Goal: Feedback & Contribution: Leave review/rating

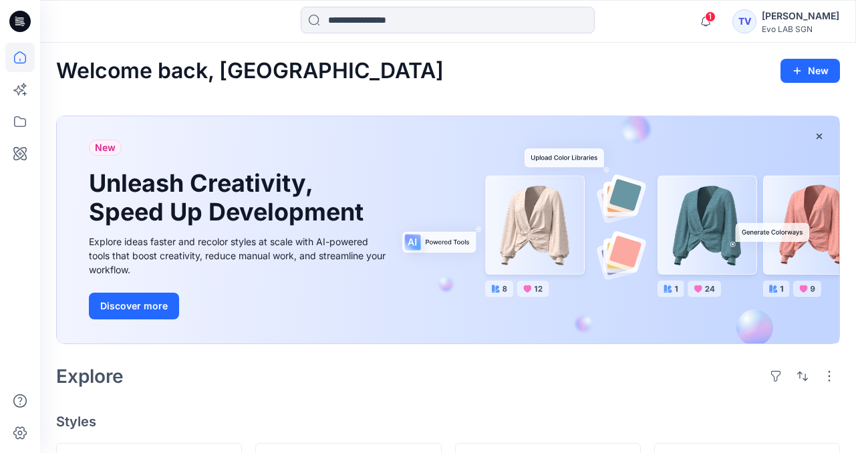
click at [738, 19] on div "TV" at bounding box center [744, 21] width 24 height 24
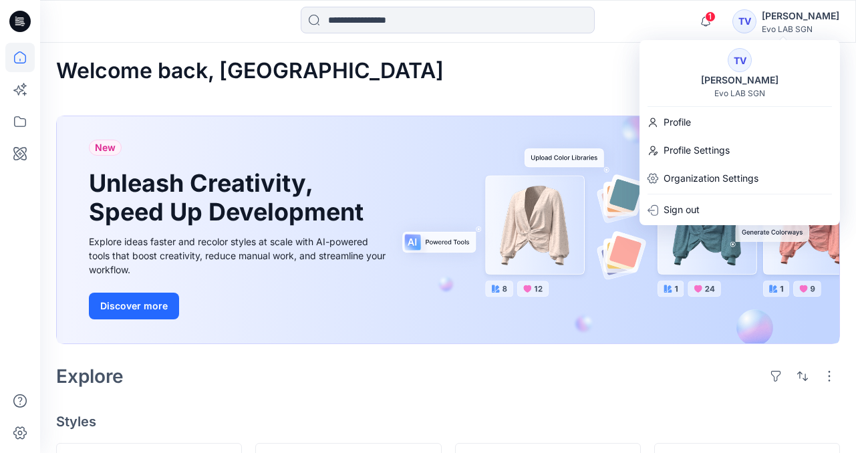
click at [476, 374] on div "Explore" at bounding box center [448, 376] width 784 height 32
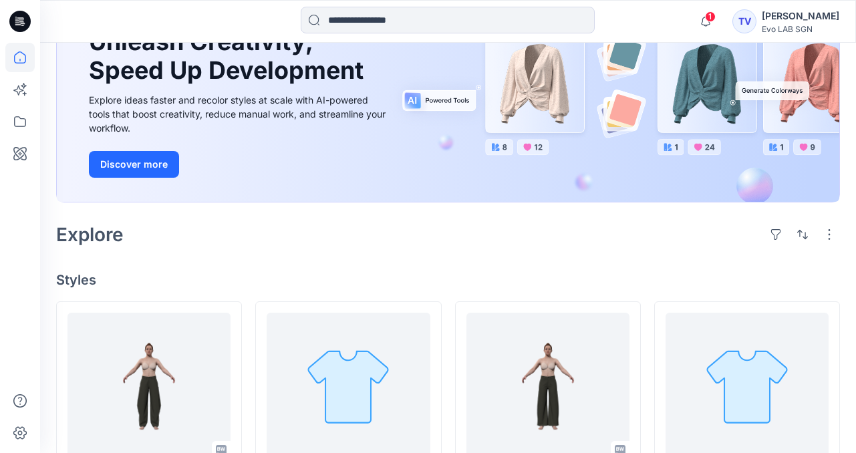
scroll to position [215, 0]
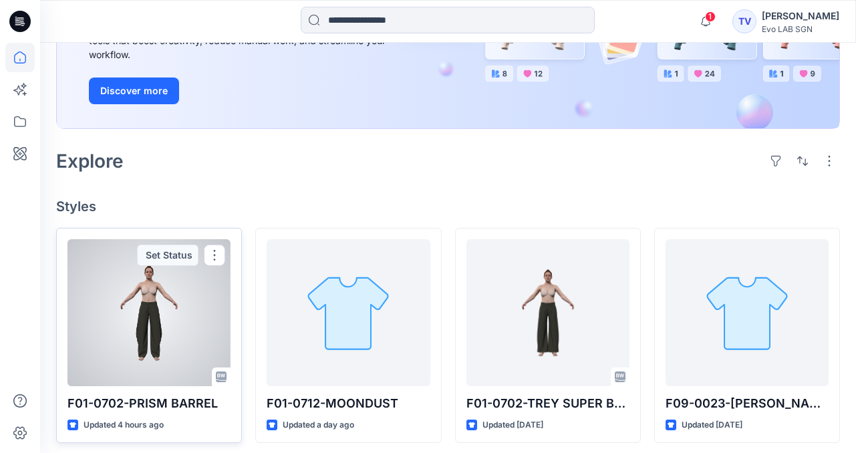
click at [107, 334] on div at bounding box center [148, 312] width 163 height 147
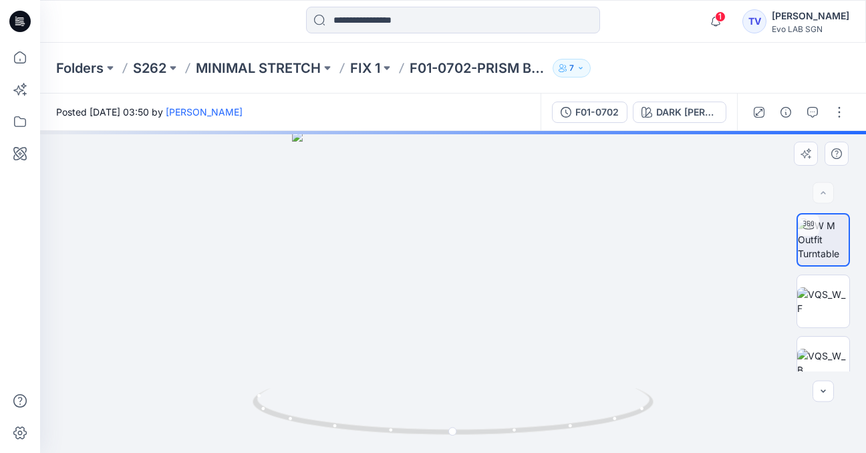
click at [451, 323] on div at bounding box center [453, 292] width 826 height 322
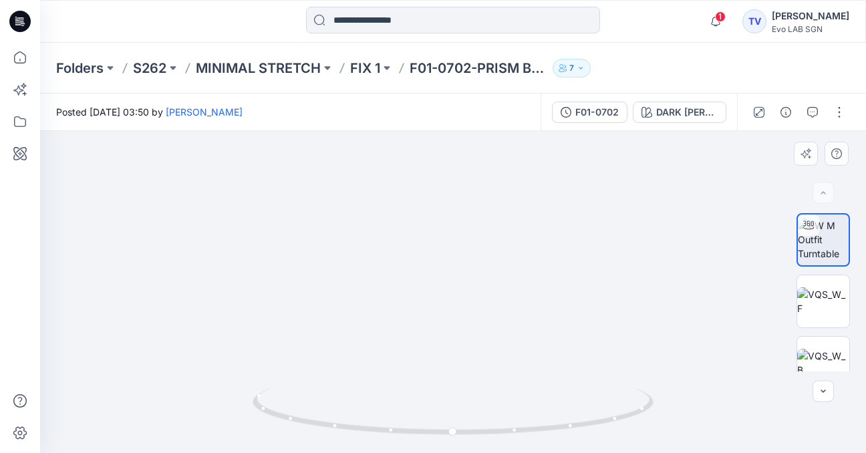
drag, startPoint x: 524, startPoint y: 336, endPoint x: 514, endPoint y: 327, distance: 13.7
click at [822, 361] on img at bounding box center [823, 363] width 52 height 28
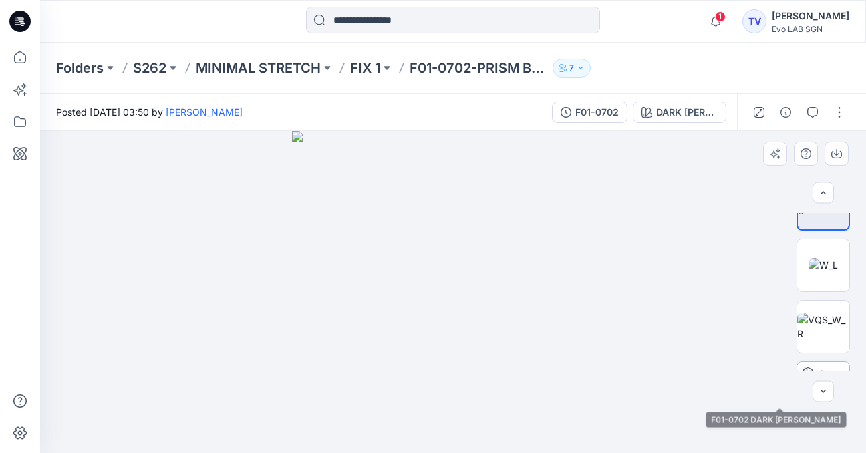
scroll to position [202, 0]
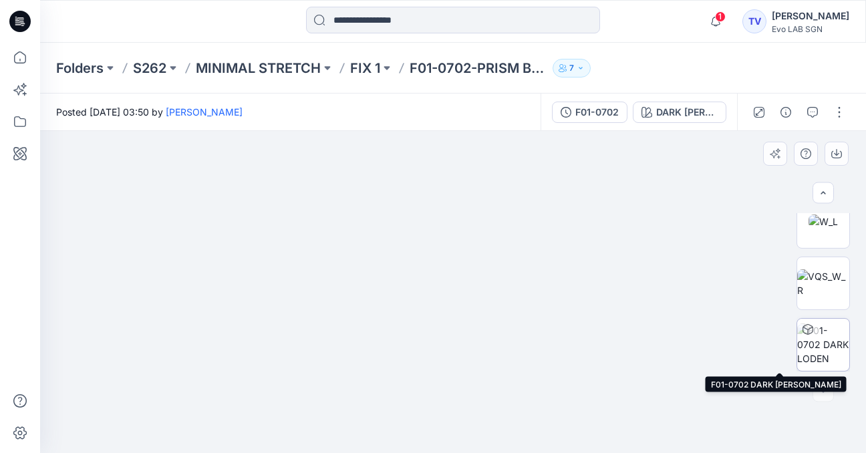
click at [824, 359] on img at bounding box center [823, 344] width 52 height 42
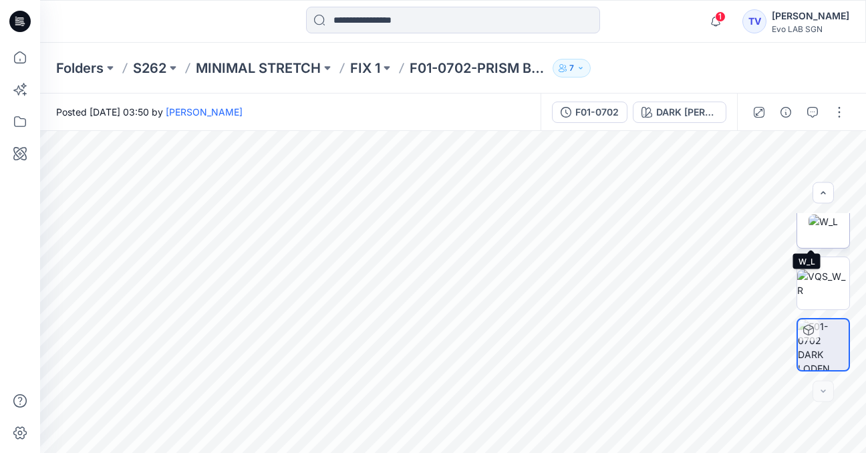
click at [816, 228] on img at bounding box center [822, 221] width 29 height 14
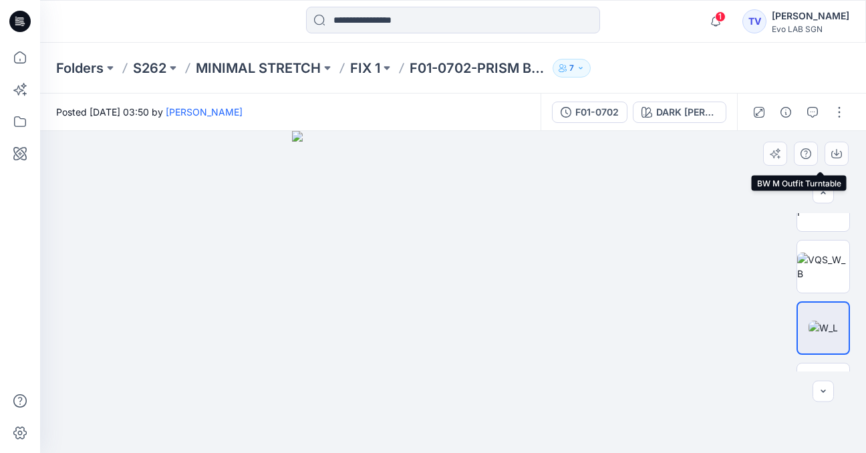
scroll to position [102, 0]
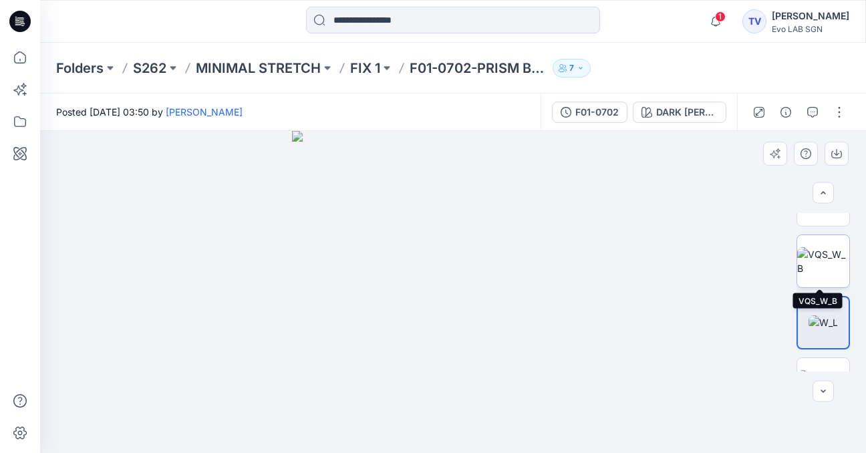
click at [822, 257] on img at bounding box center [823, 261] width 52 height 28
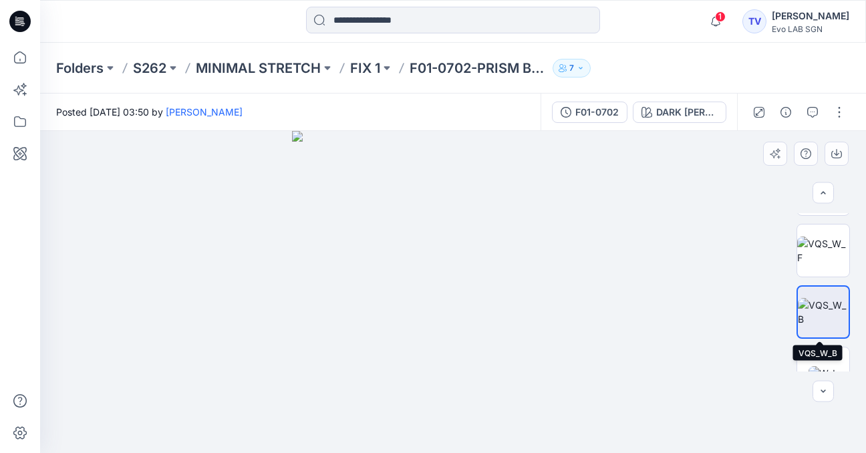
scroll to position [39, 0]
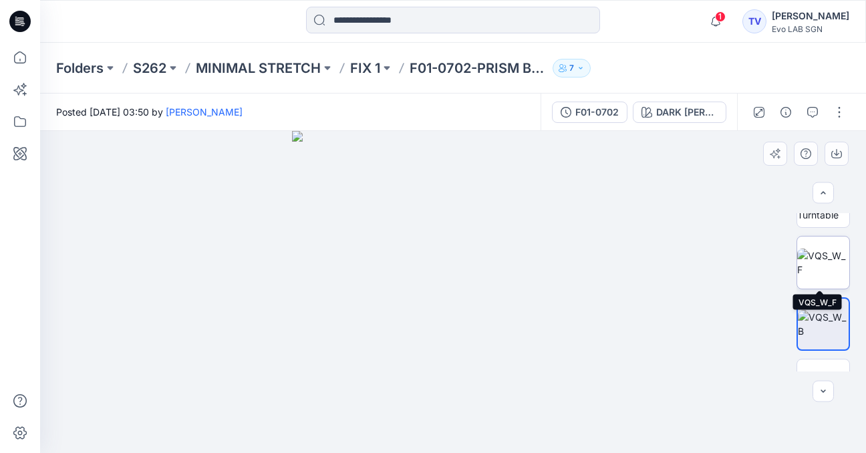
click at [830, 249] on img at bounding box center [823, 262] width 52 height 28
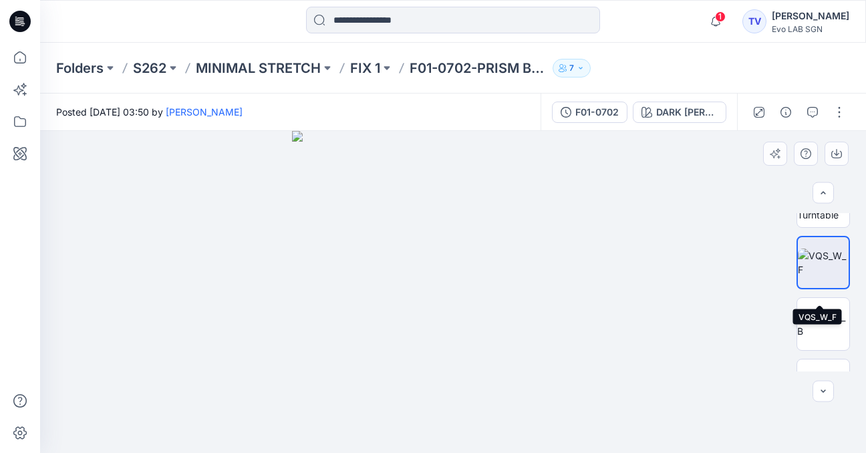
scroll to position [0, 0]
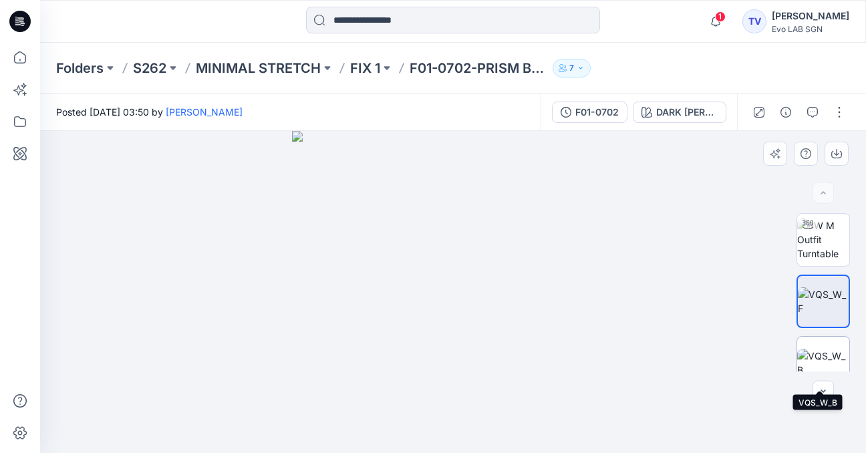
click at [822, 355] on img at bounding box center [823, 363] width 52 height 28
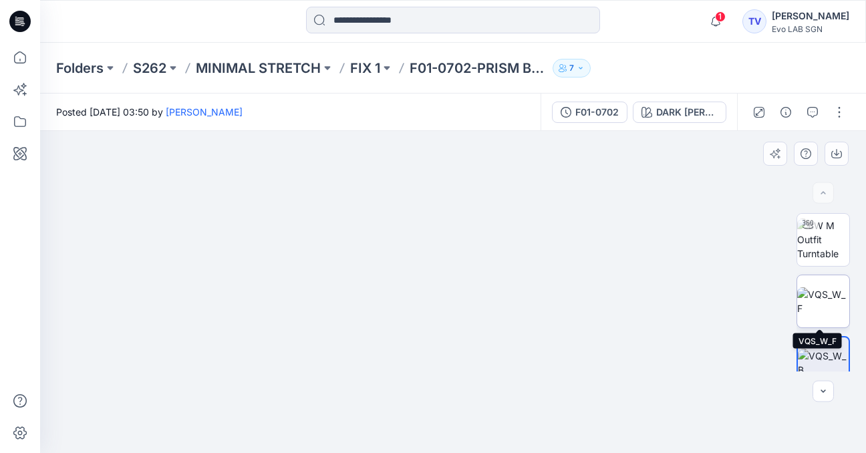
click at [822, 293] on img at bounding box center [823, 301] width 52 height 28
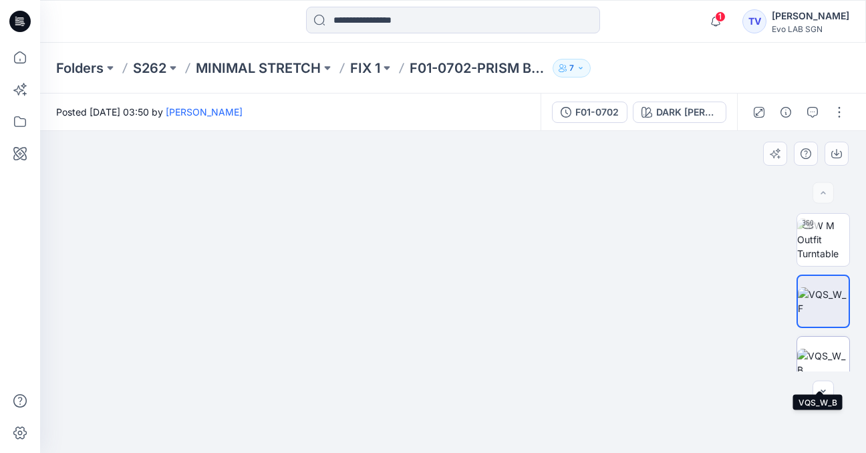
click at [816, 353] on img at bounding box center [823, 363] width 52 height 28
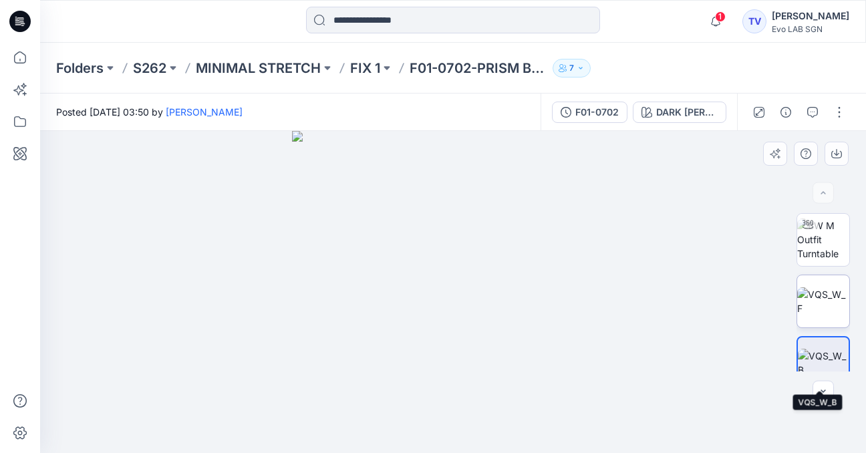
click at [818, 301] on img at bounding box center [823, 301] width 52 height 28
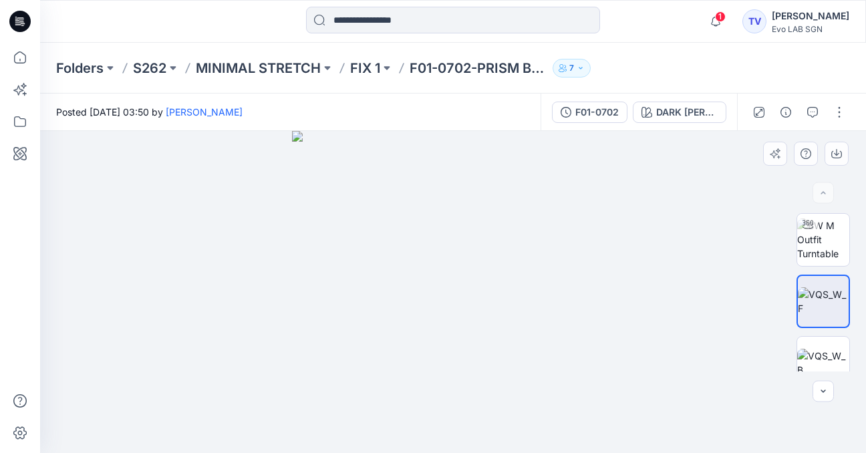
drag, startPoint x: 529, startPoint y: 341, endPoint x: 526, endPoint y: 273, distance: 68.2
click at [526, 273] on img at bounding box center [453, 292] width 322 height 322
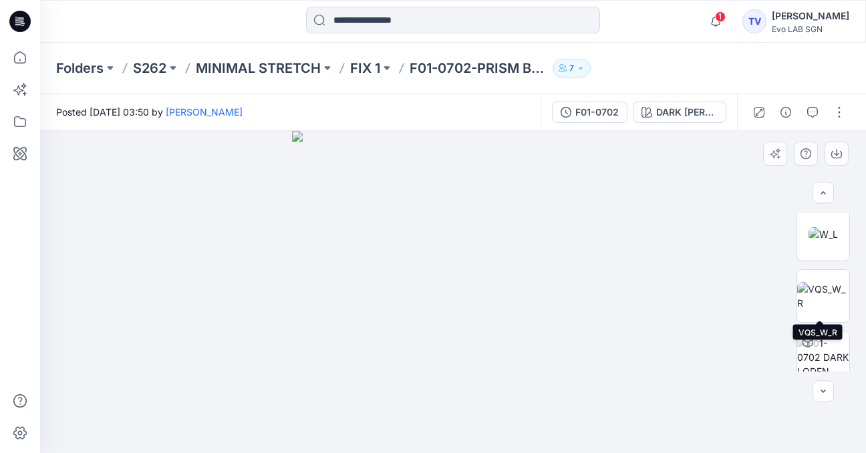
scroll to position [202, 0]
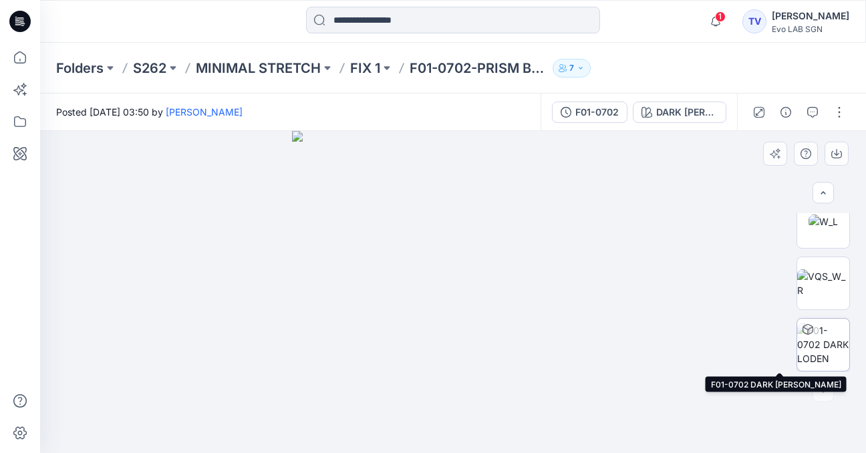
click at [820, 339] on img at bounding box center [823, 344] width 52 height 42
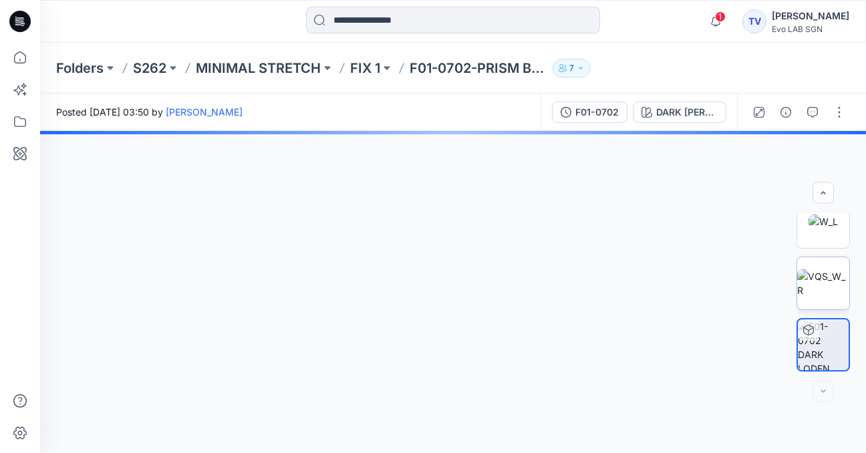
click at [810, 297] on img at bounding box center [823, 283] width 52 height 28
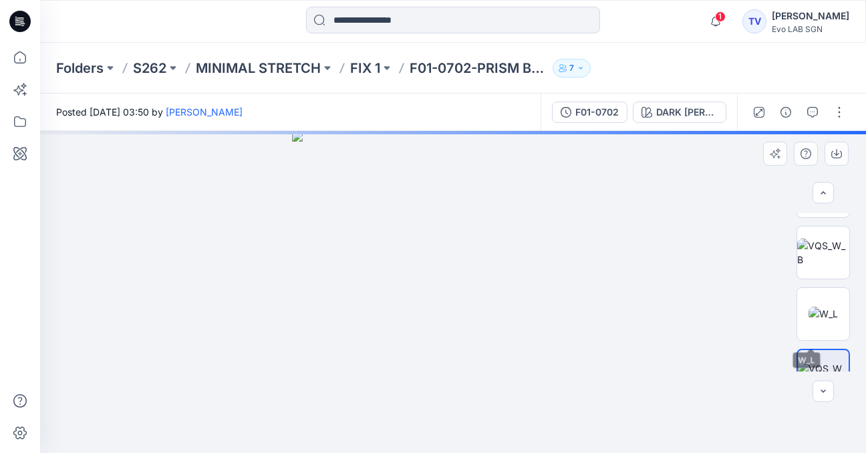
scroll to position [103, 0]
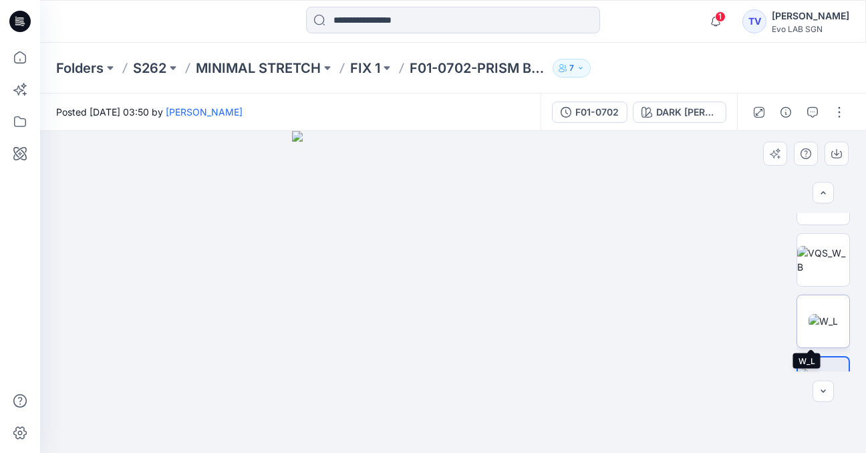
click at [816, 314] on img at bounding box center [822, 321] width 29 height 14
drag, startPoint x: 524, startPoint y: 383, endPoint x: 524, endPoint y: 325, distance: 58.1
click at [524, 325] on img at bounding box center [453, 292] width 322 height 322
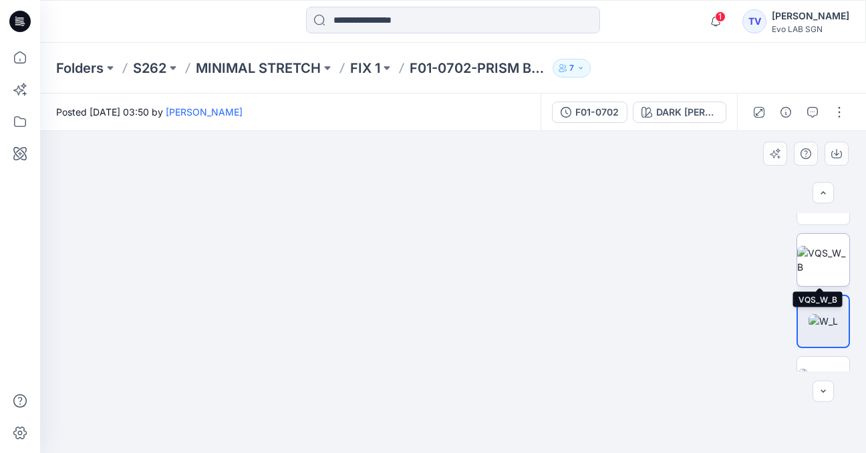
click at [820, 256] on img at bounding box center [823, 260] width 52 height 28
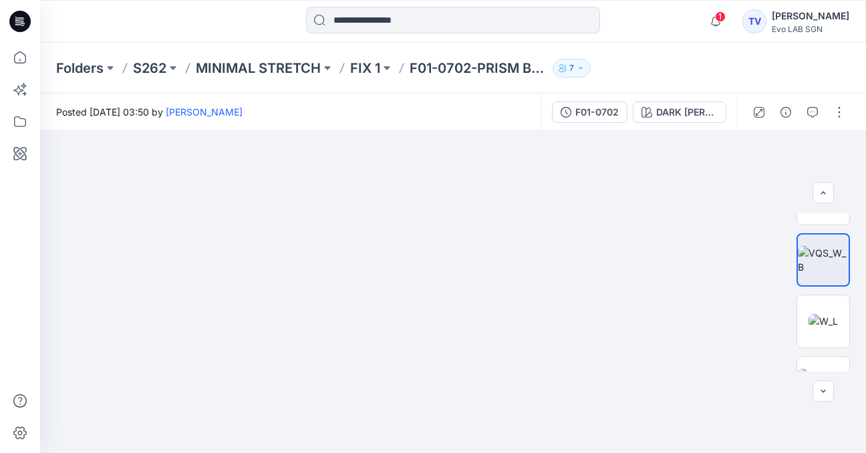
drag, startPoint x: 587, startPoint y: 373, endPoint x: 569, endPoint y: -78, distance: 451.2
click at [569, 0] on html "1 Notifications [PERSON_NAME] shared F01-0702 in FIX 1 (Unknown) 4 hours ago [P…" at bounding box center [433, 226] width 866 height 453
drag, startPoint x: 578, startPoint y: 404, endPoint x: 594, endPoint y: 35, distance: 369.1
click at [594, 35] on div "1 Notifications [PERSON_NAME] shared F01-0702 in FIX 1 (Unknown) 4 hours ago [P…" at bounding box center [433, 226] width 866 height 453
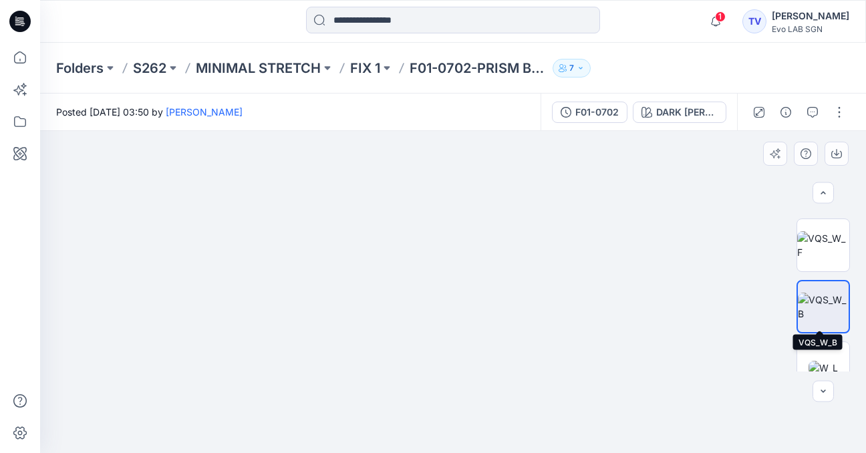
scroll to position [53, 0]
click at [812, 253] on img at bounding box center [823, 248] width 52 height 28
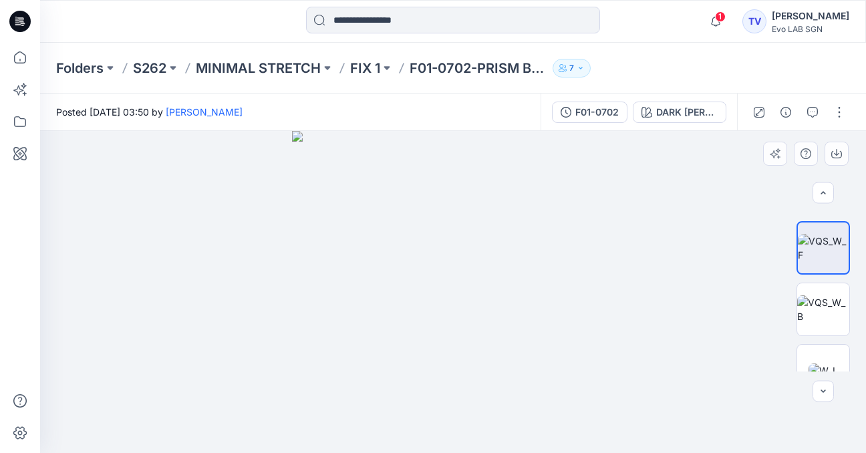
drag, startPoint x: 514, startPoint y: 415, endPoint x: 535, endPoint y: 259, distance: 157.7
click at [535, 259] on img at bounding box center [453, 292] width 322 height 322
drag, startPoint x: 500, startPoint y: 259, endPoint x: 472, endPoint y: 463, distance: 205.7
click at [472, 452] on html "1 Notifications [PERSON_NAME] shared F01-0702 in FIX 1 (Unknown) 4 hours ago [P…" at bounding box center [433, 226] width 866 height 453
click at [811, 363] on img at bounding box center [822, 370] width 29 height 14
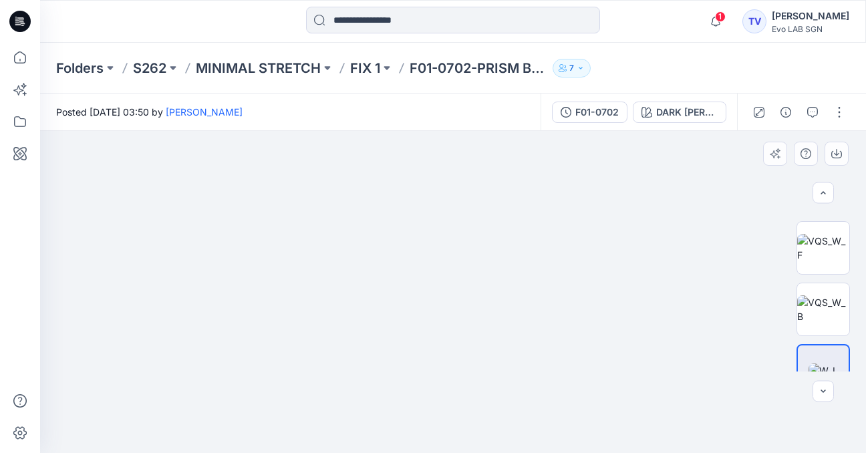
drag, startPoint x: 560, startPoint y: 308, endPoint x: 559, endPoint y: 343, distance: 34.8
click at [818, 253] on img at bounding box center [823, 248] width 52 height 28
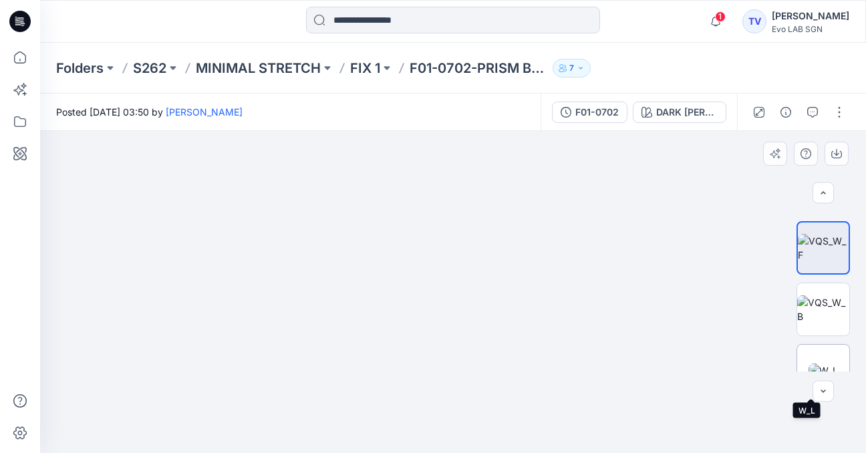
click at [819, 363] on img at bounding box center [822, 370] width 29 height 14
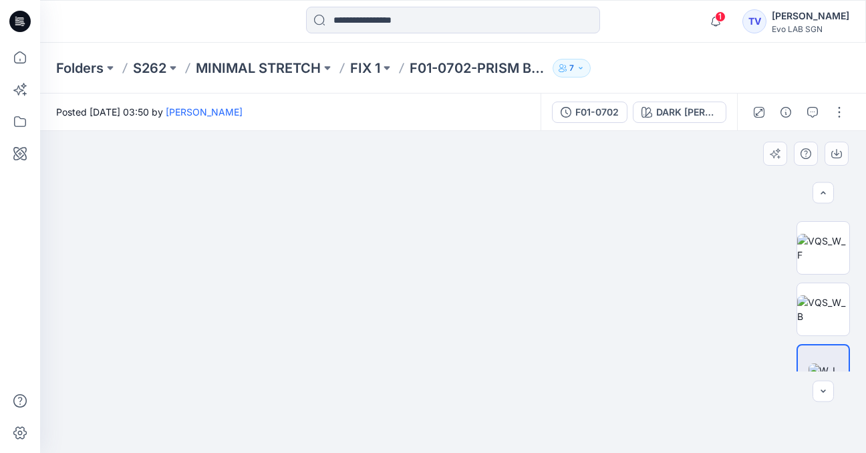
drag, startPoint x: 556, startPoint y: 314, endPoint x: 537, endPoint y: 400, distance: 88.2
click at [810, 112] on icon "button" at bounding box center [812, 112] width 11 height 11
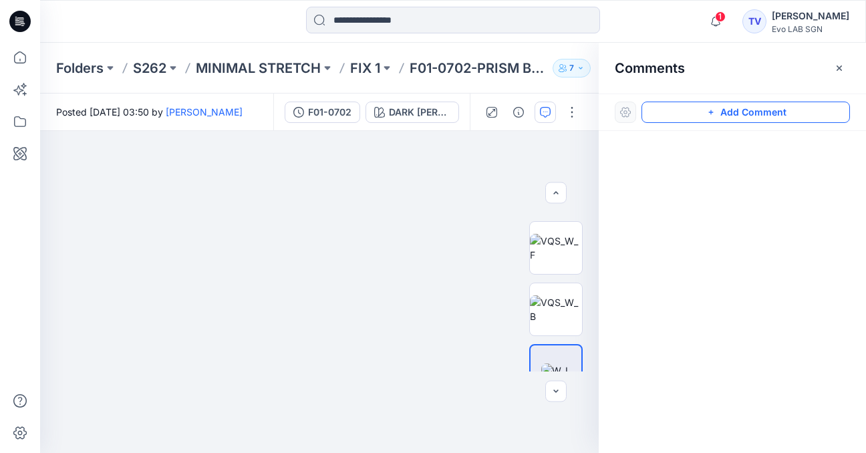
click at [715, 114] on icon "button" at bounding box center [710, 112] width 11 height 11
click at [310, 341] on div "1" at bounding box center [319, 292] width 558 height 322
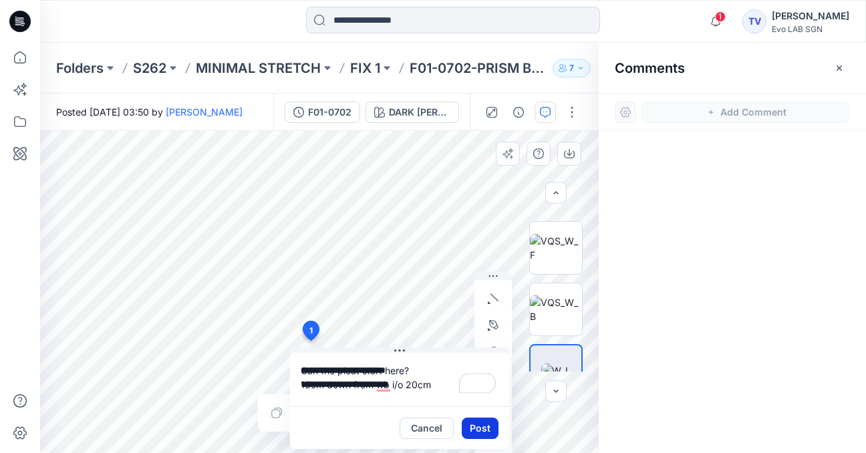
type textarea "**********"
click at [485, 432] on button "Post" at bounding box center [480, 427] width 37 height 21
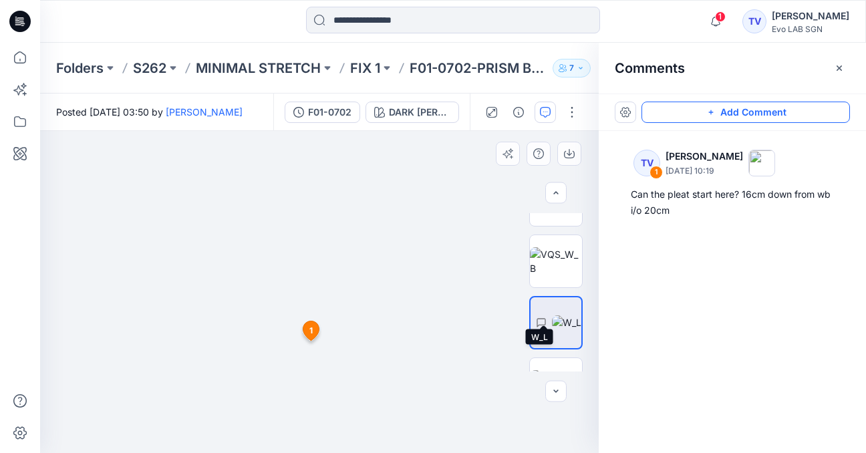
scroll to position [137, 0]
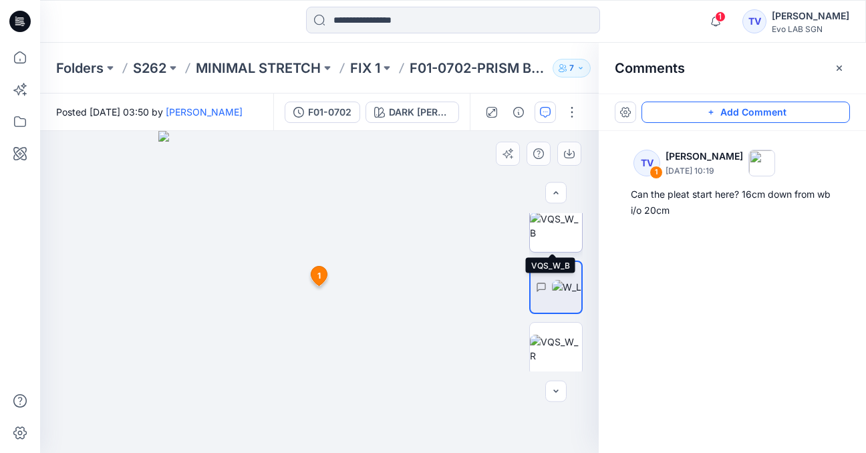
click at [556, 232] on img at bounding box center [556, 226] width 52 height 28
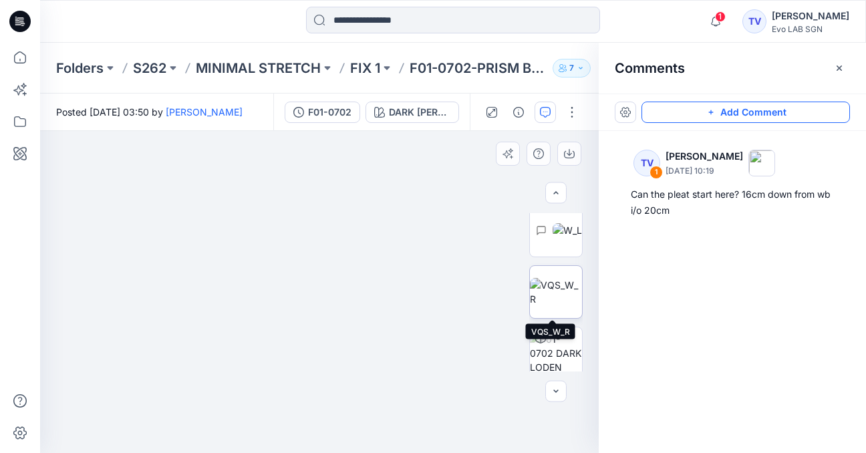
scroll to position [202, 0]
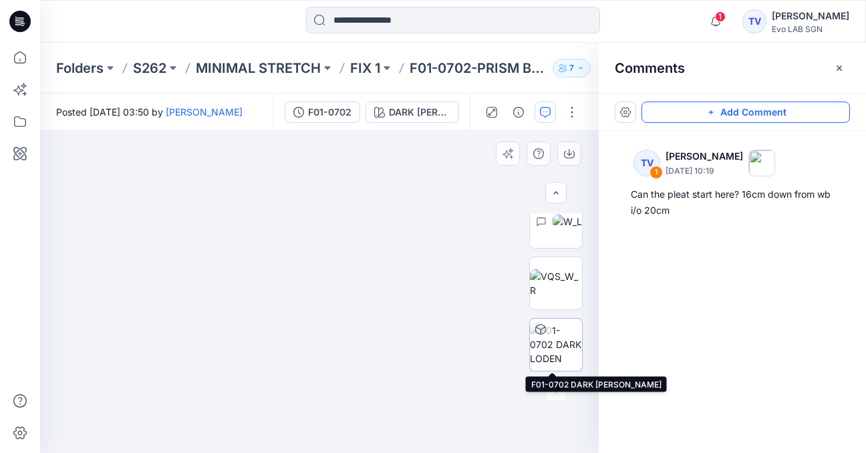
click at [555, 335] on img at bounding box center [556, 344] width 52 height 42
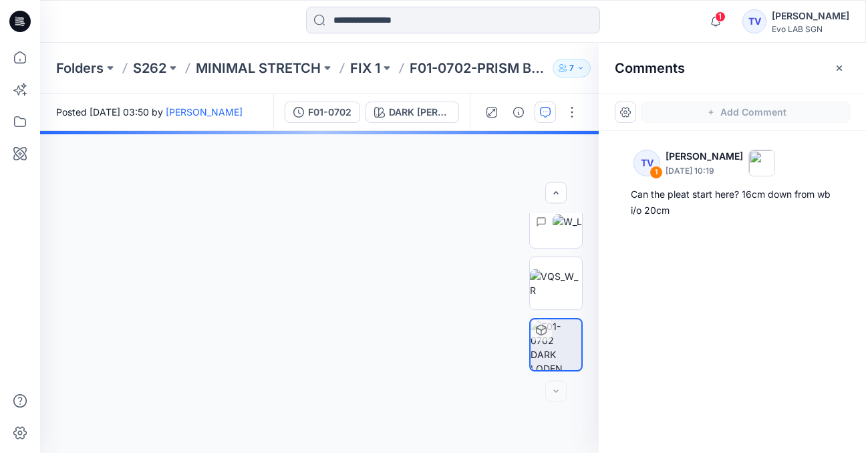
click at [550, 113] on img at bounding box center [556, 99] width 52 height 28
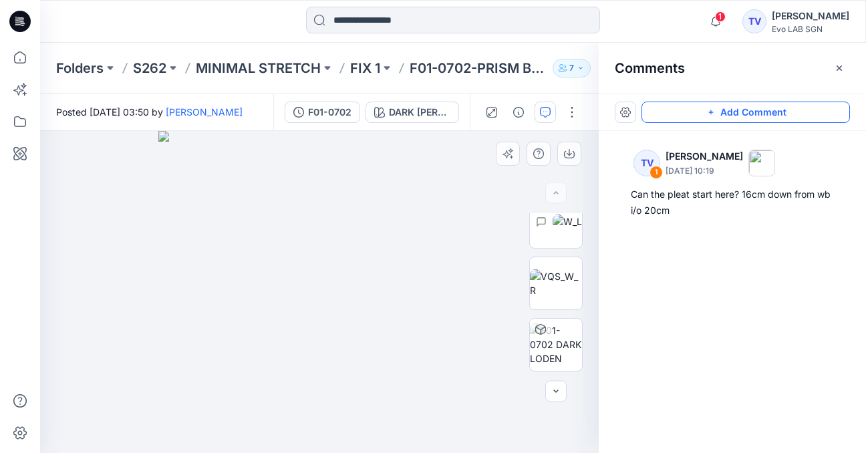
scroll to position [0, 0]
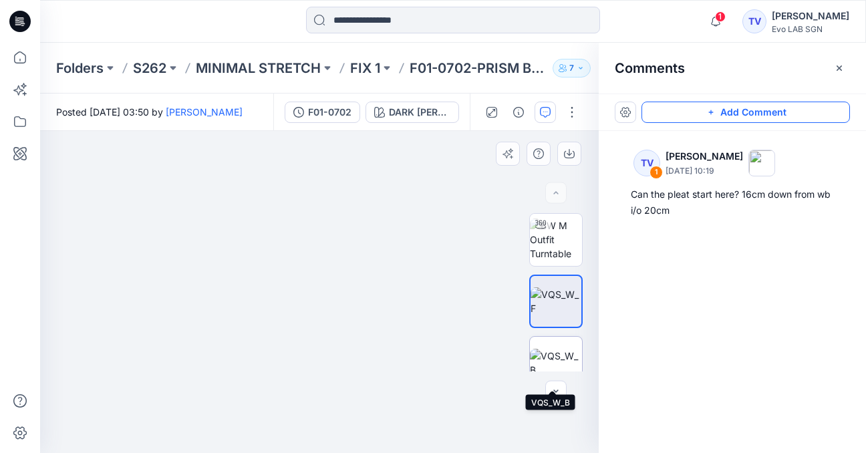
click at [558, 349] on img at bounding box center [556, 363] width 52 height 28
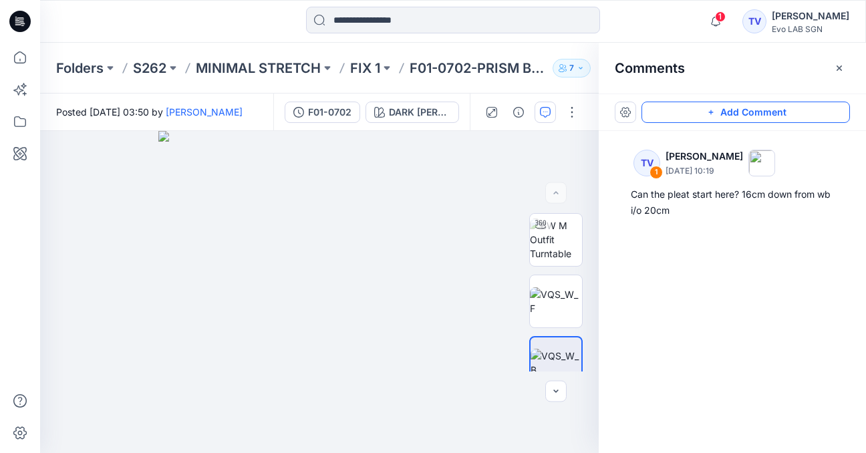
click at [736, 110] on button "Add Comment" at bounding box center [745, 112] width 208 height 21
click at [353, 317] on div "2" at bounding box center [319, 292] width 558 height 322
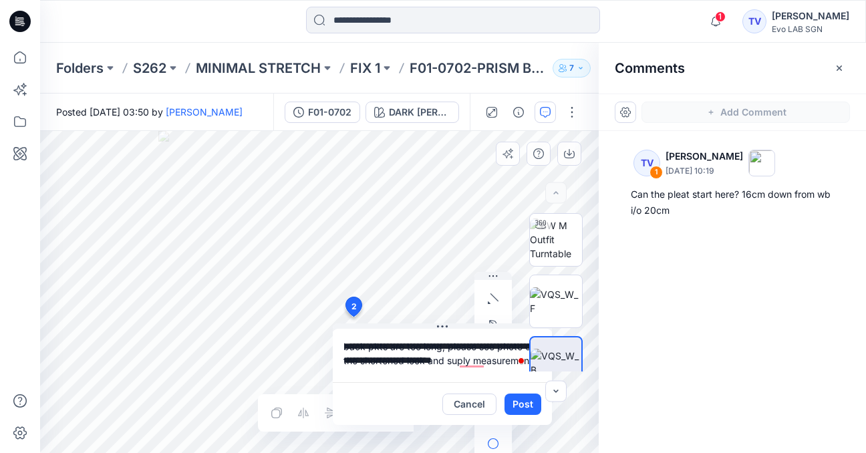
scroll to position [12, 0]
type textarea "**********"
click at [525, 404] on button "Post" at bounding box center [522, 403] width 37 height 21
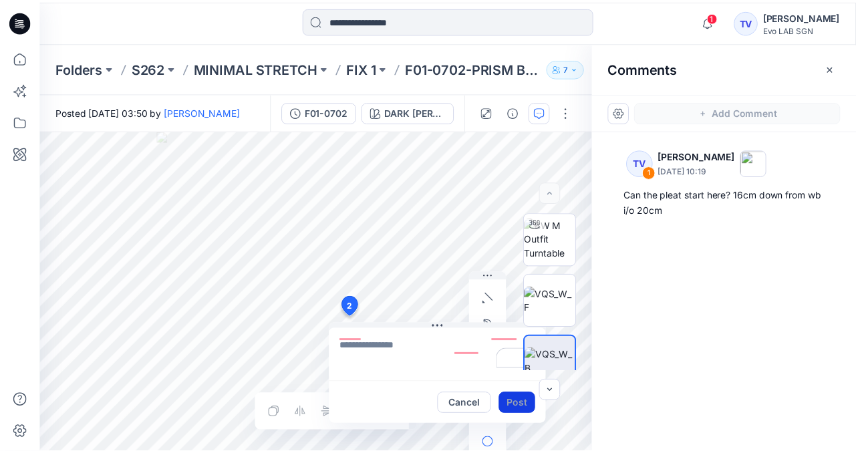
scroll to position [0, 0]
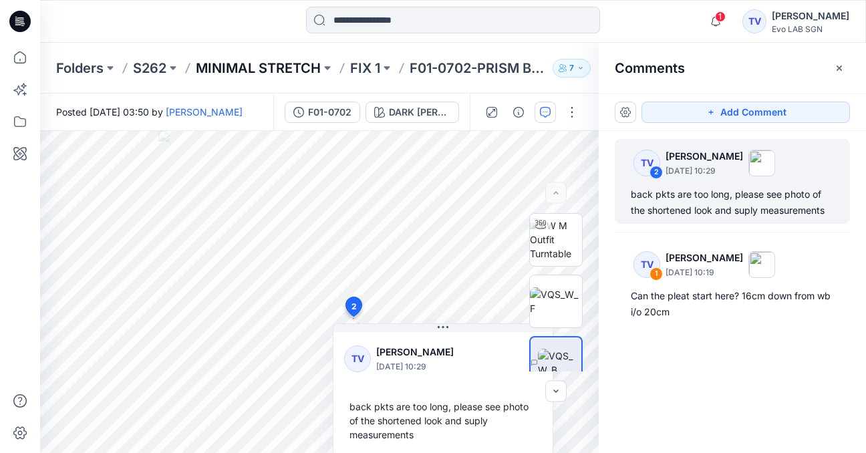
click at [265, 67] on p "MINIMAL STRETCH" at bounding box center [258, 68] width 125 height 19
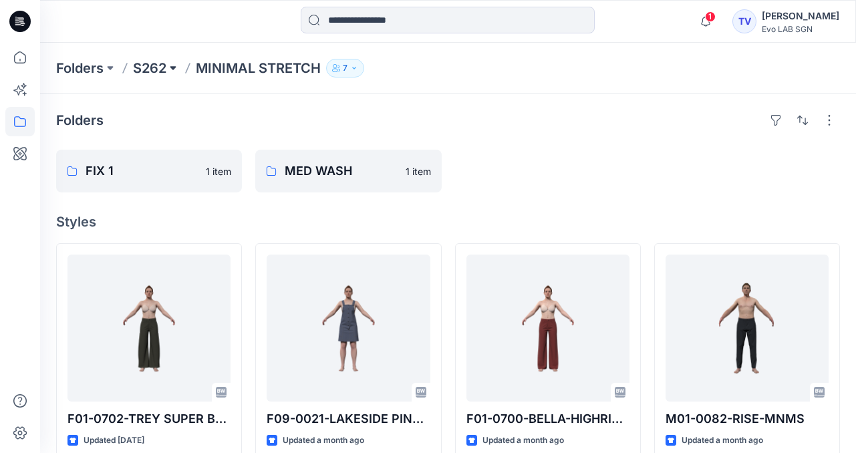
click at [171, 68] on button at bounding box center [172, 68] width 13 height 19
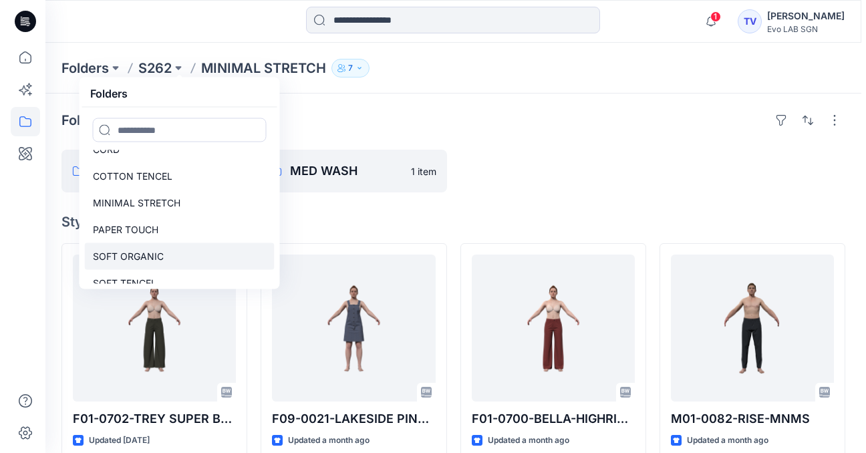
scroll to position [27, 0]
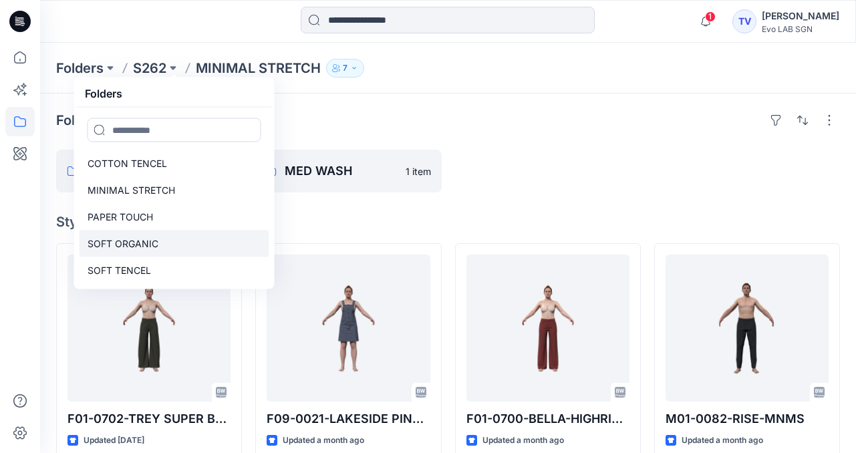
click at [144, 242] on p "SOFT ORGANIC" at bounding box center [123, 244] width 71 height 16
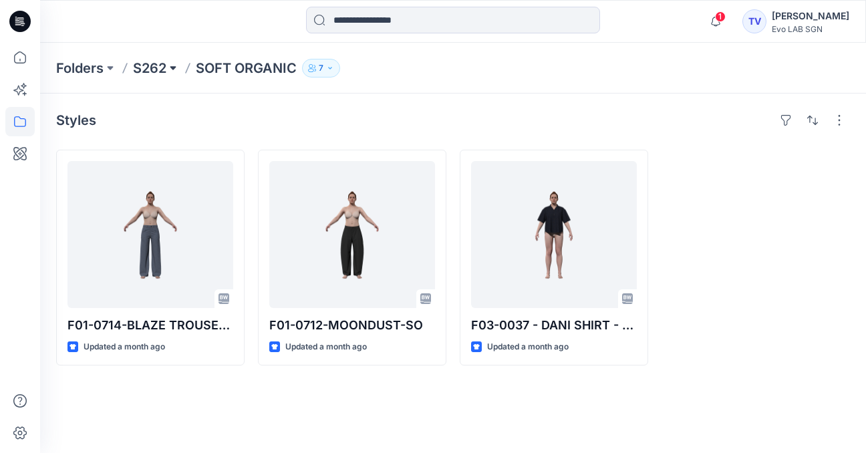
click at [173, 68] on button at bounding box center [172, 68] width 13 height 19
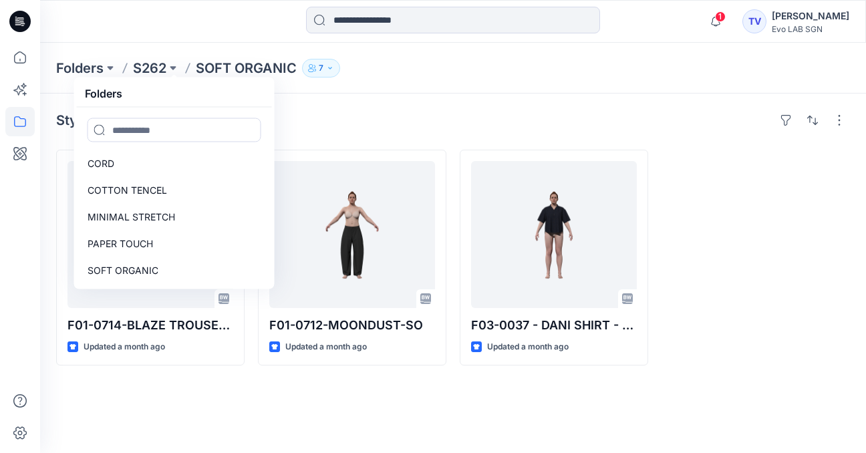
click at [589, 107] on div "Styles F01-0714-BLAZE TROUSER-SO Updated a month ago F01-0712-MOONDUST-SO Updat…" at bounding box center [453, 273] width 826 height 359
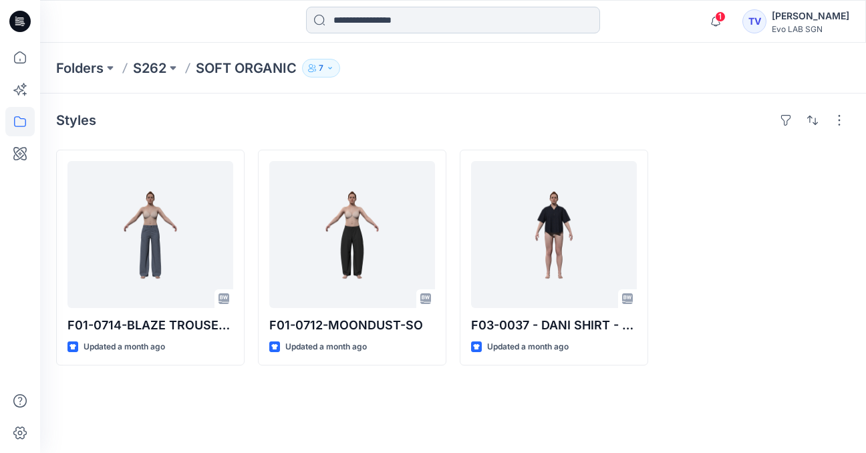
click at [458, 21] on input at bounding box center [453, 20] width 294 height 27
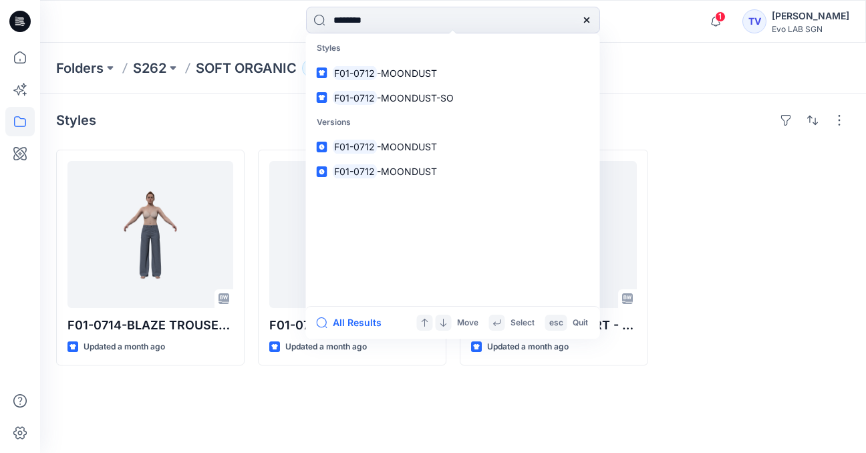
type input "********"
click at [176, 141] on div "Styles F01-0714-BLAZE TROUSER-SO Updated a month ago F01-0712-MOONDUST-SO Updat…" at bounding box center [453, 273] width 826 height 359
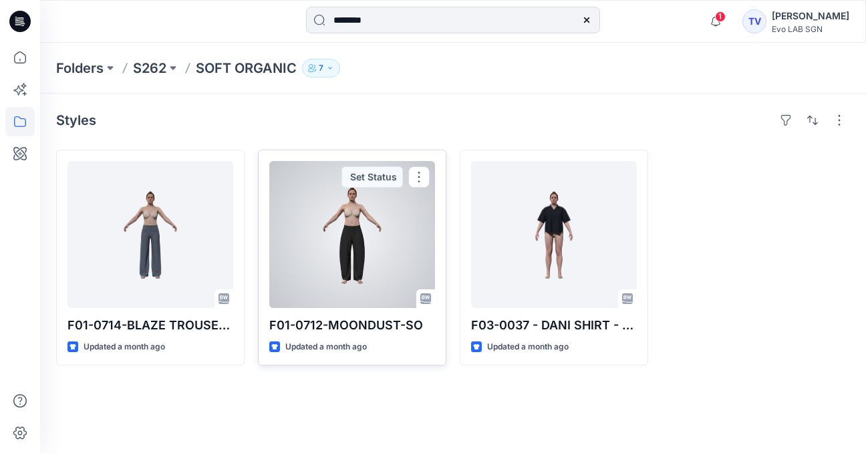
click at [346, 236] on div at bounding box center [352, 234] width 166 height 147
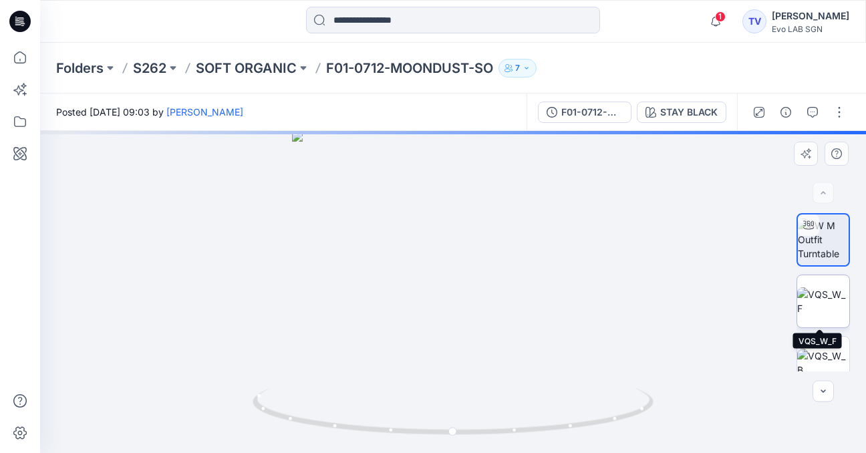
click at [826, 297] on img at bounding box center [823, 301] width 52 height 28
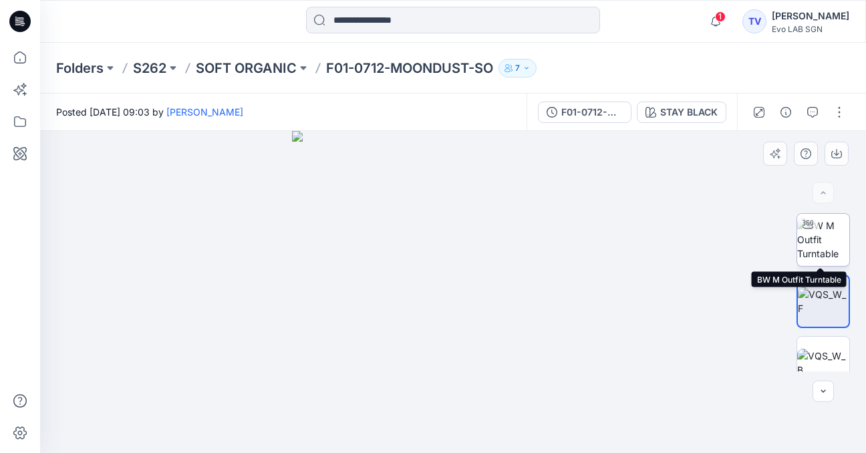
click at [827, 253] on img at bounding box center [823, 239] width 52 height 42
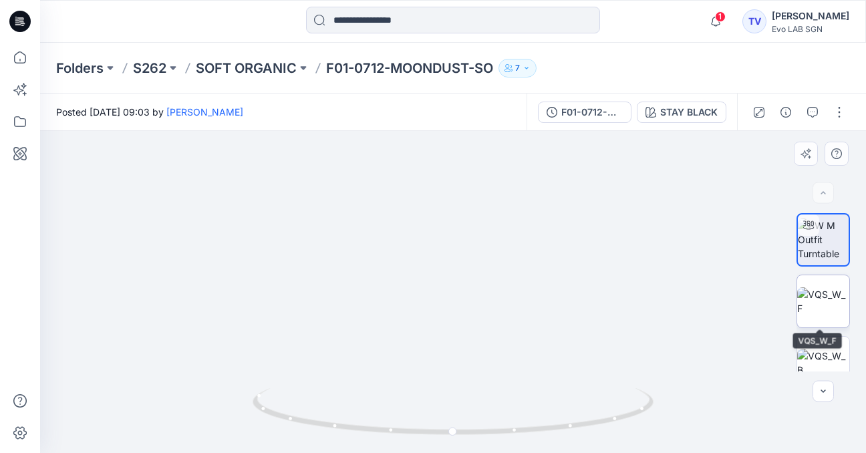
click at [821, 307] on img at bounding box center [823, 301] width 52 height 28
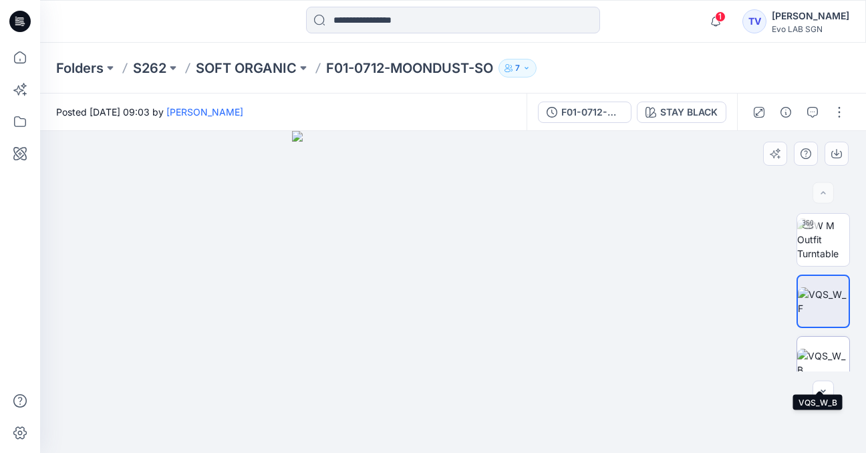
click at [820, 349] on img at bounding box center [823, 363] width 52 height 28
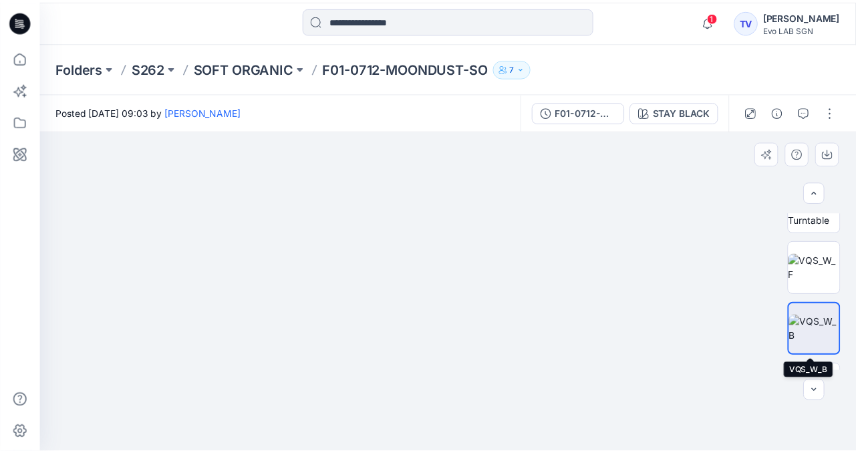
scroll to position [31, 0]
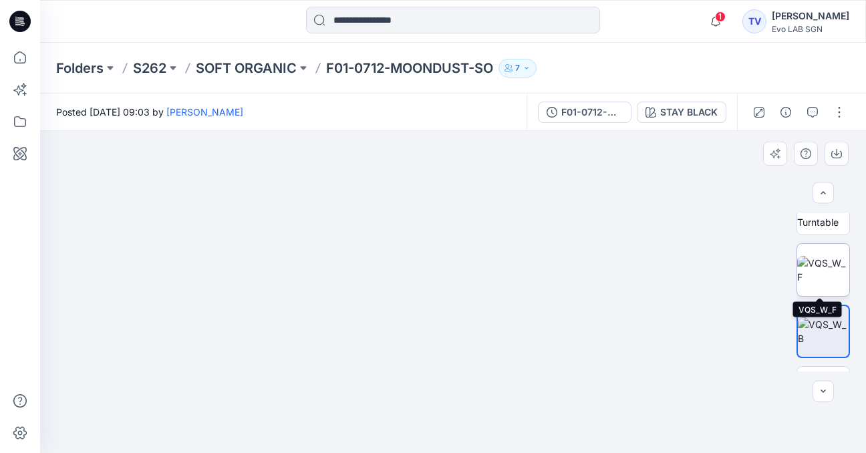
click at [819, 274] on img at bounding box center [823, 270] width 52 height 28
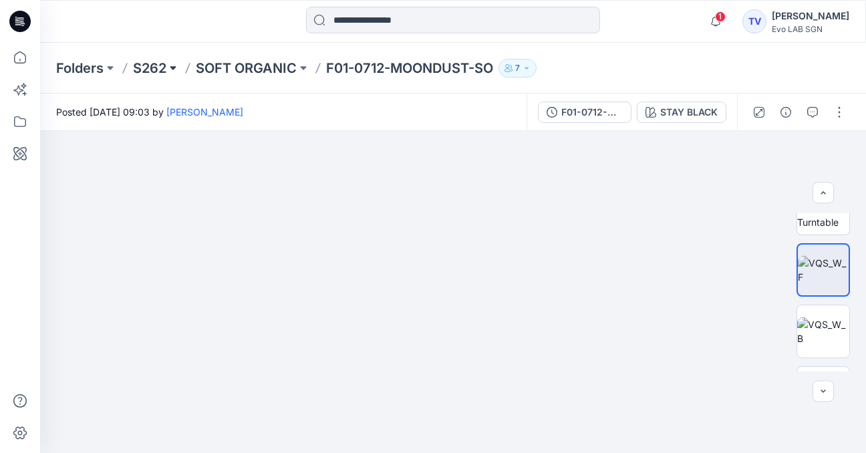
click at [172, 67] on button at bounding box center [172, 68] width 13 height 19
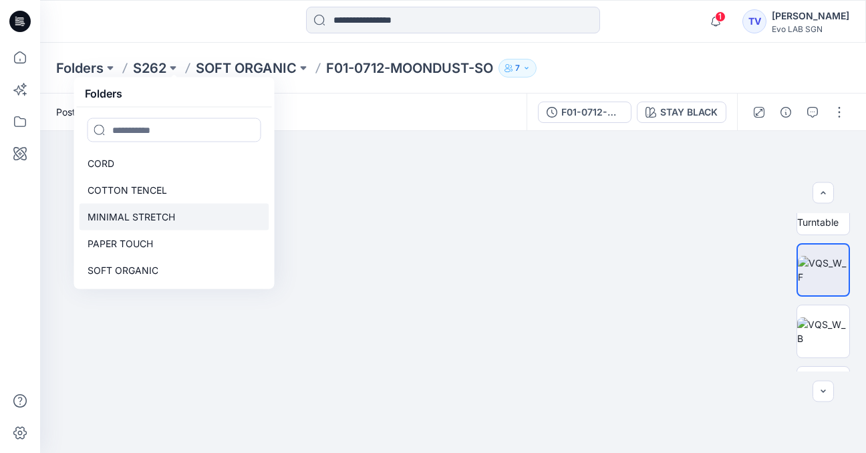
click at [148, 212] on p "MINIMAL STRETCH" at bounding box center [132, 217] width 88 height 16
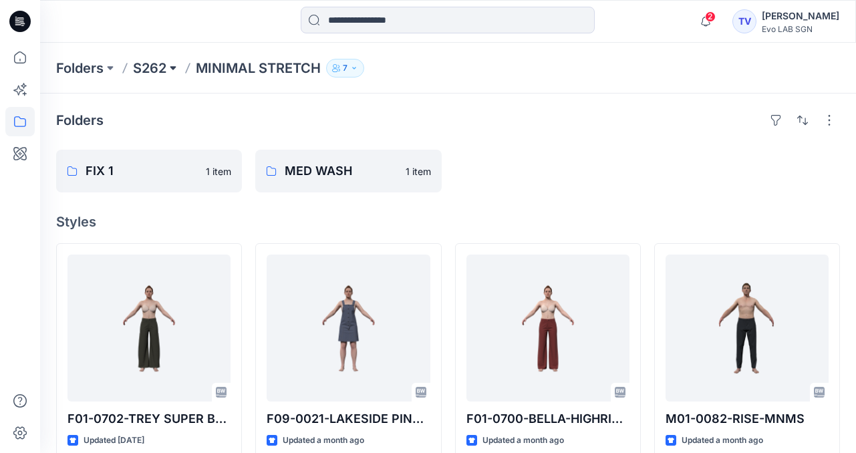
click at [174, 70] on button at bounding box center [172, 68] width 13 height 19
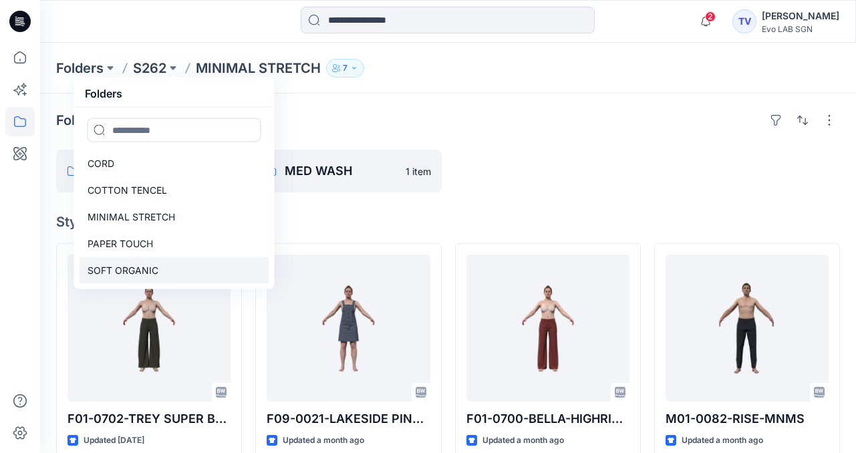
click at [112, 271] on p "SOFT ORGANIC" at bounding box center [123, 271] width 71 height 16
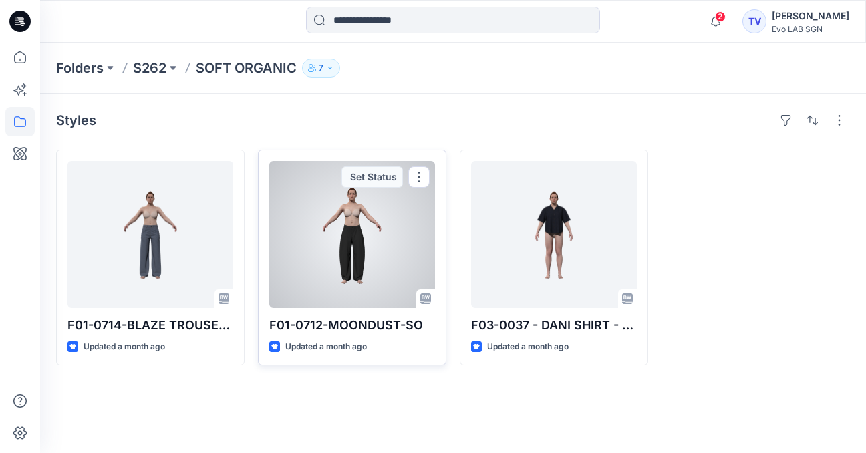
click at [344, 286] on div at bounding box center [352, 234] width 166 height 147
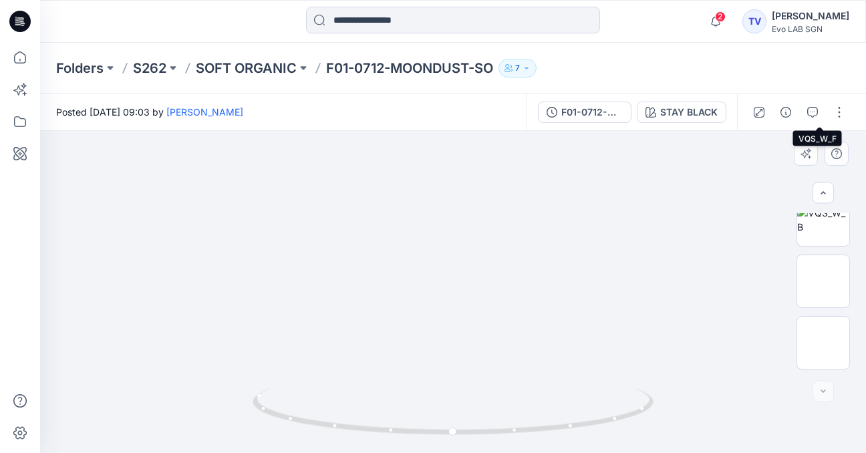
scroll to position [202, 0]
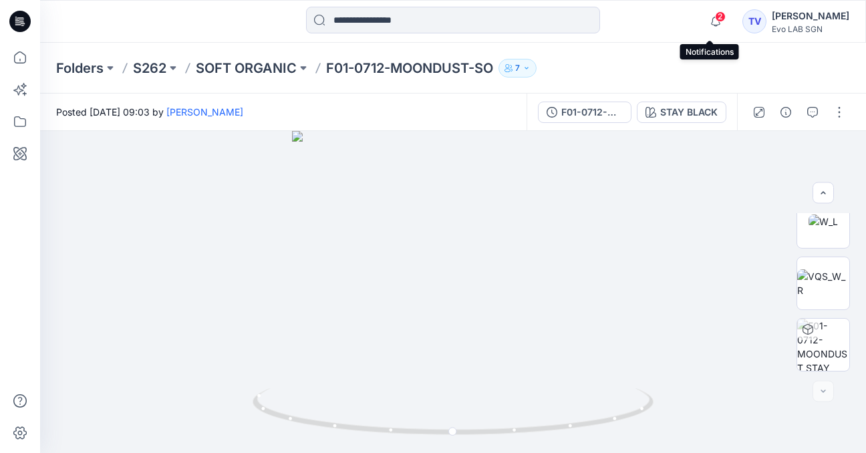
click at [716, 19] on span "2" at bounding box center [720, 16] width 11 height 11
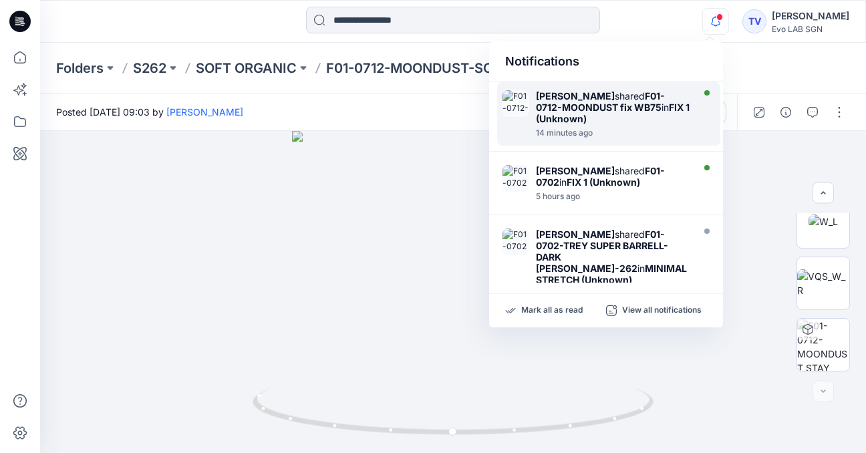
click at [597, 108] on strong "F01-0712-MOONDUST fix WB75" at bounding box center [600, 101] width 129 height 23
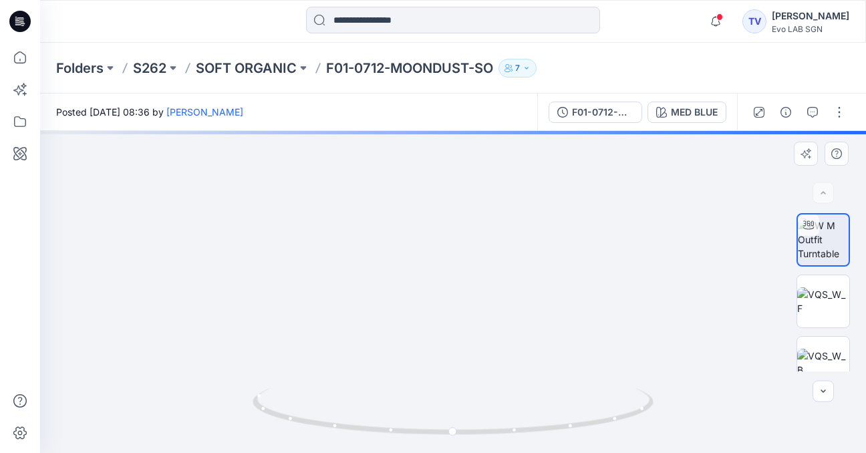
drag, startPoint x: 500, startPoint y: 307, endPoint x: 462, endPoint y: 194, distance: 119.1
click at [462, 194] on img at bounding box center [453, 221] width 463 height 463
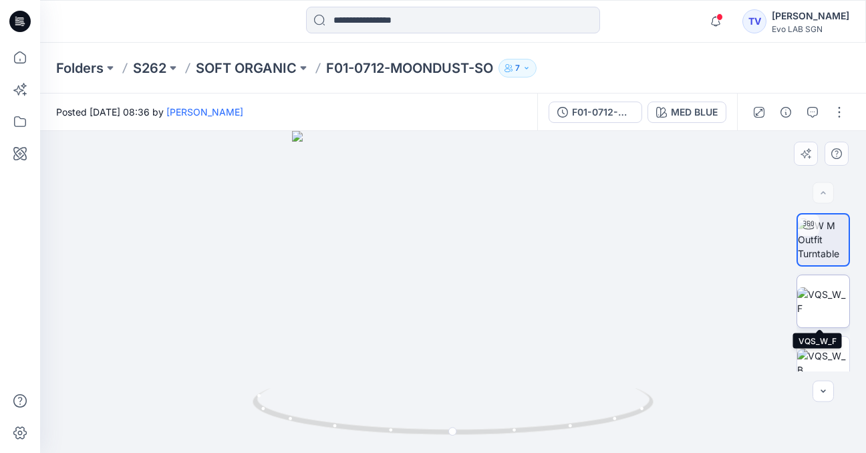
click at [822, 311] on img at bounding box center [823, 301] width 52 height 28
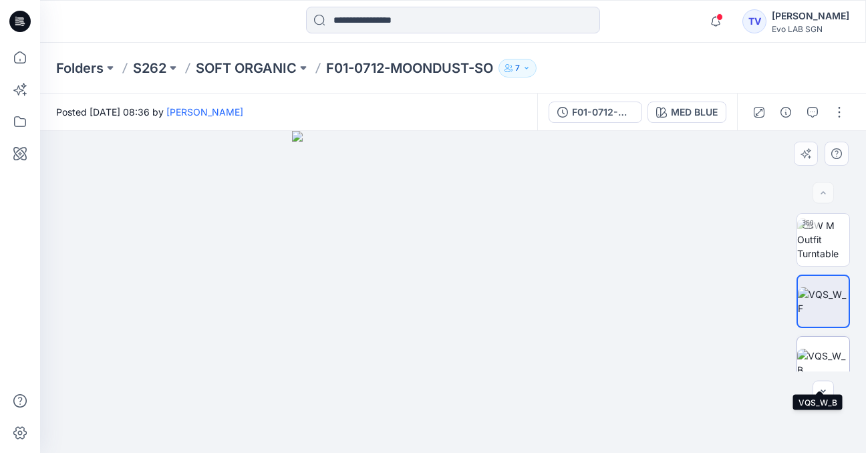
click at [815, 351] on img at bounding box center [823, 363] width 52 height 28
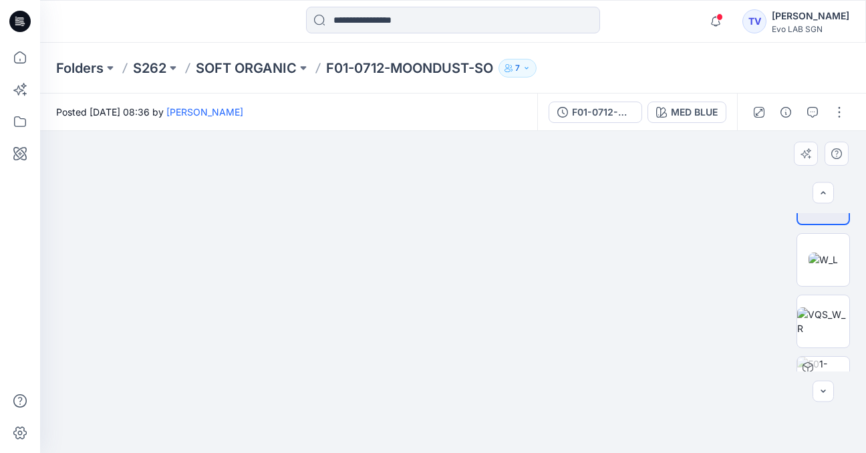
scroll to position [202, 0]
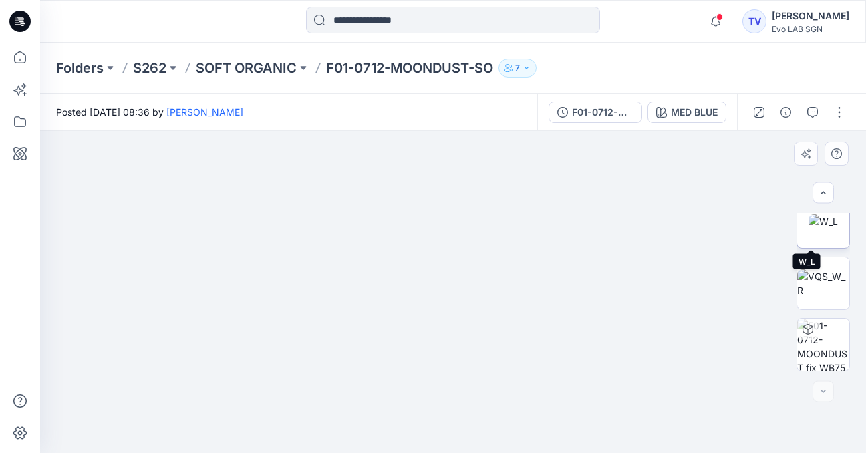
click at [827, 228] on img at bounding box center [822, 221] width 29 height 14
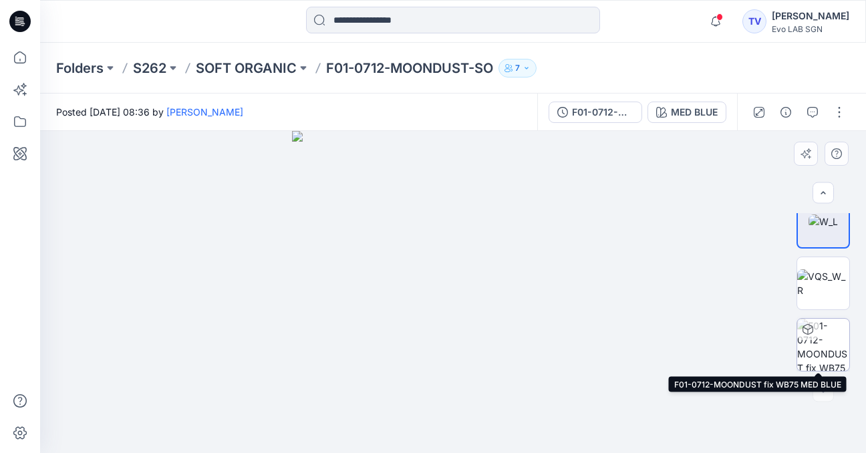
click at [810, 343] on img at bounding box center [823, 345] width 52 height 52
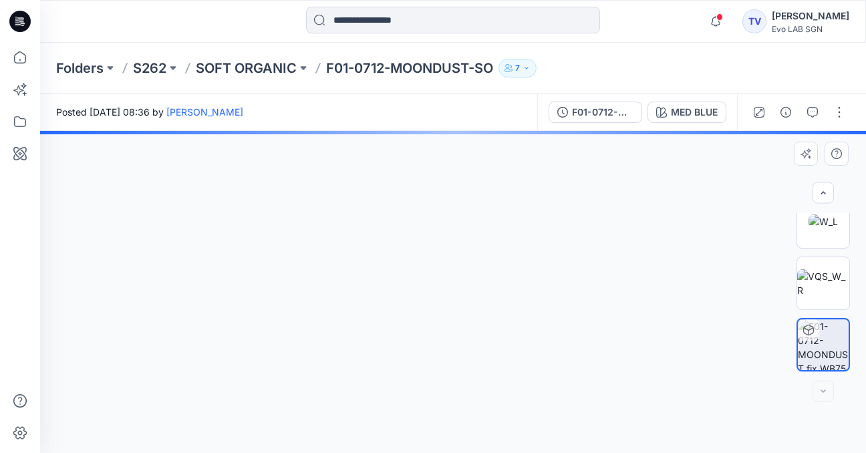
click at [810, 343] on img at bounding box center [823, 344] width 51 height 51
click at [820, 58] on img at bounding box center [823, 37] width 52 height 42
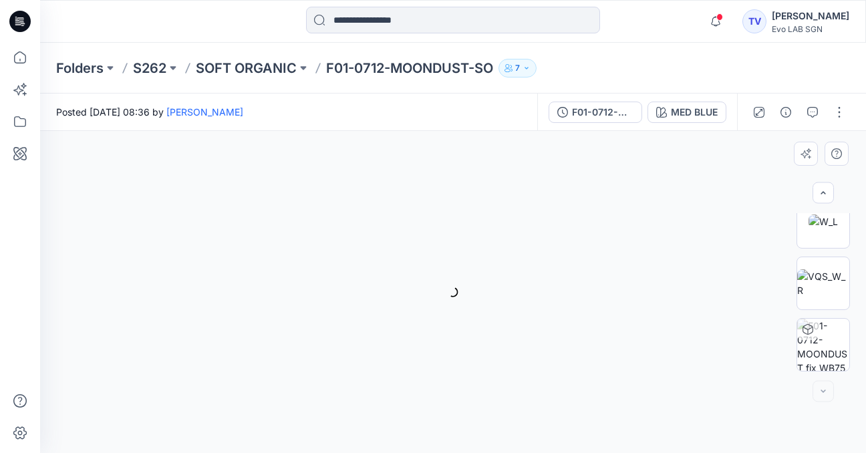
scroll to position [0, 0]
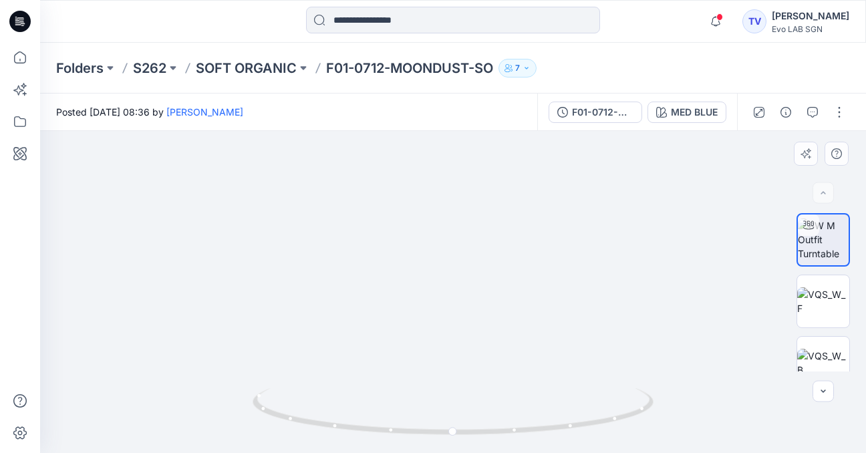
drag, startPoint x: 530, startPoint y: 365, endPoint x: 524, endPoint y: 236, distance: 129.7
drag, startPoint x: 546, startPoint y: 368, endPoint x: 525, endPoint y: 209, distance: 160.3
drag, startPoint x: 548, startPoint y: 317, endPoint x: 541, endPoint y: 166, distance: 151.1
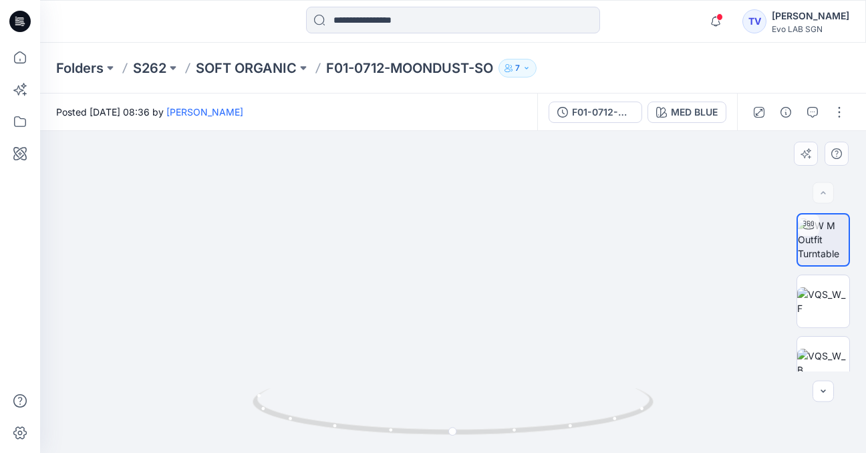
drag, startPoint x: 563, startPoint y: 329, endPoint x: 566, endPoint y: 203, distance: 125.6
drag, startPoint x: 559, startPoint y: 307, endPoint x: 552, endPoint y: 256, distance: 51.2
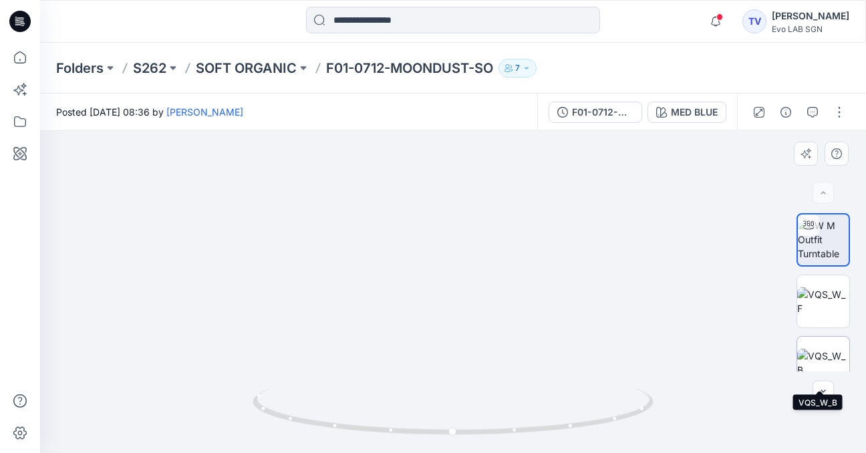
click at [822, 355] on img at bounding box center [823, 363] width 52 height 28
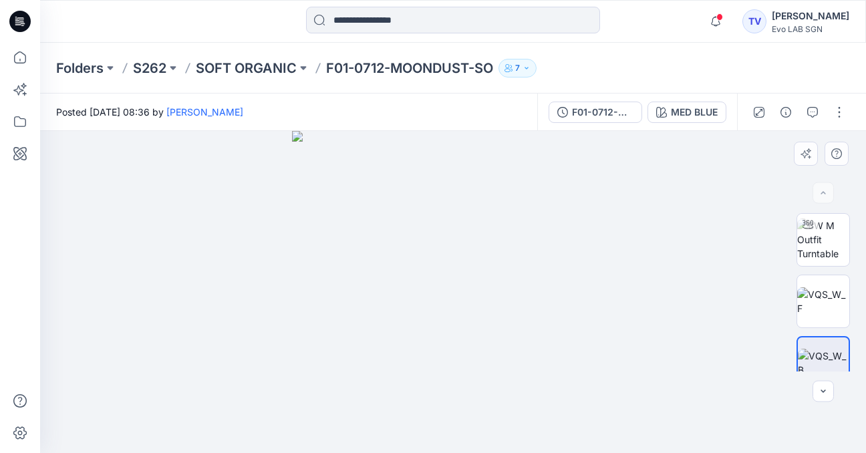
drag, startPoint x: 566, startPoint y: 367, endPoint x: 509, endPoint y: 349, distance: 60.2
click at [509, 349] on img at bounding box center [453, 292] width 322 height 322
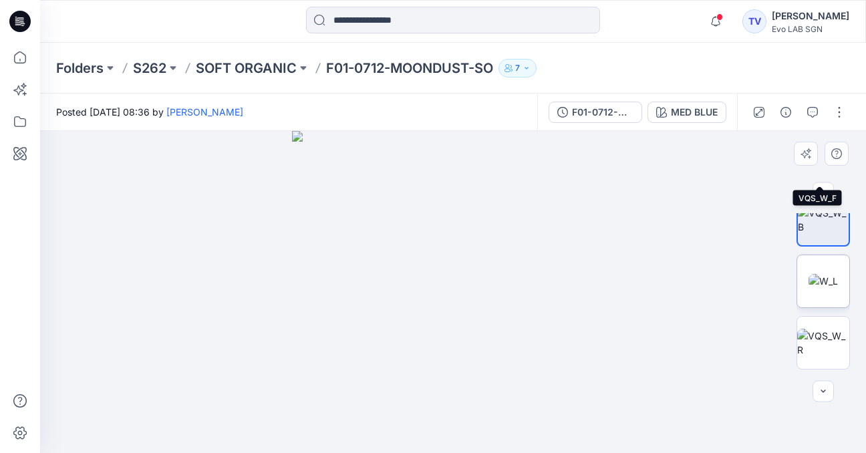
scroll to position [144, 0]
click at [819, 283] on img at bounding box center [822, 280] width 29 height 14
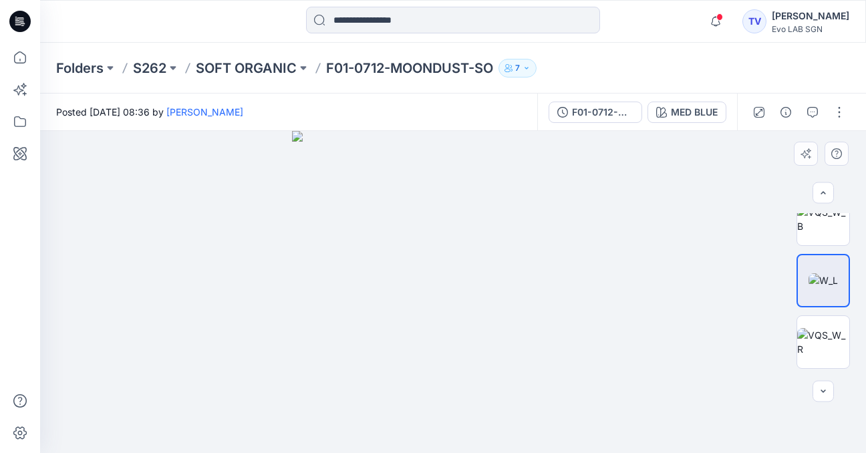
click at [533, 336] on img at bounding box center [453, 292] width 322 height 322
drag, startPoint x: 520, startPoint y: 387, endPoint x: 519, endPoint y: 252, distance: 134.3
drag, startPoint x: 561, startPoint y: 415, endPoint x: 563, endPoint y: 275, distance: 140.3
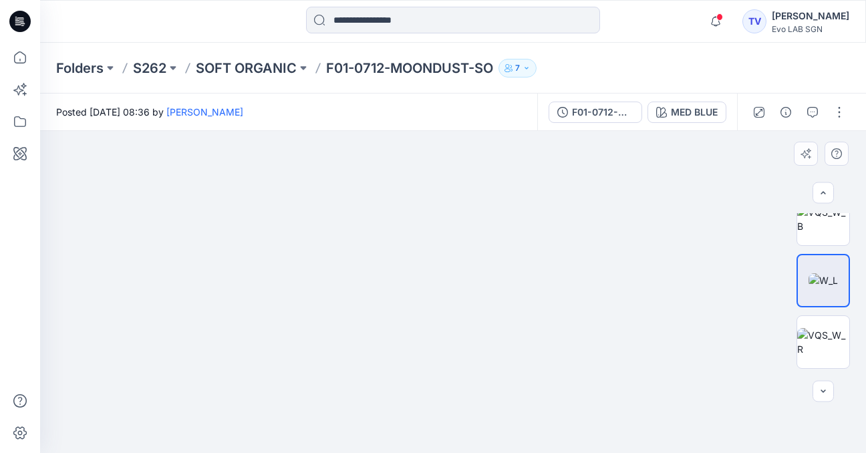
drag, startPoint x: 559, startPoint y: 399, endPoint x: 579, endPoint y: 218, distance: 182.1
drag, startPoint x: 539, startPoint y: 404, endPoint x: 542, endPoint y: 251, distance: 153.0
drag, startPoint x: 524, startPoint y: 356, endPoint x: 521, endPoint y: 306, distance: 50.2
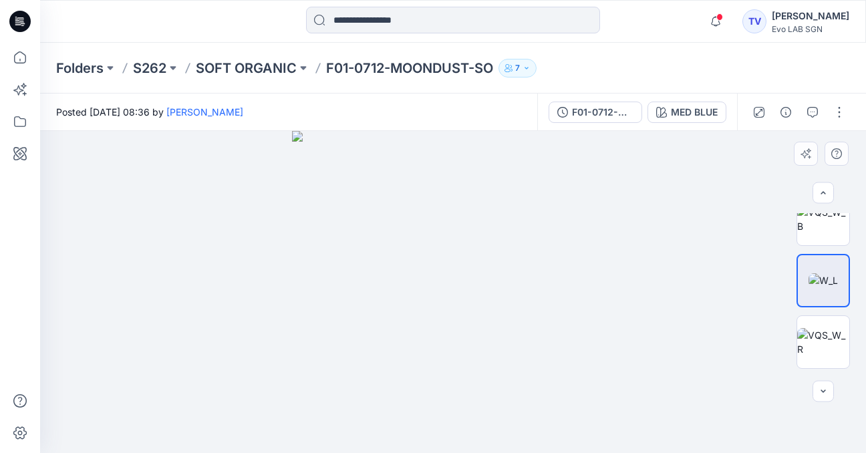
click at [521, 306] on img at bounding box center [453, 292] width 322 height 322
click at [818, 108] on button "button" at bounding box center [812, 112] width 21 height 21
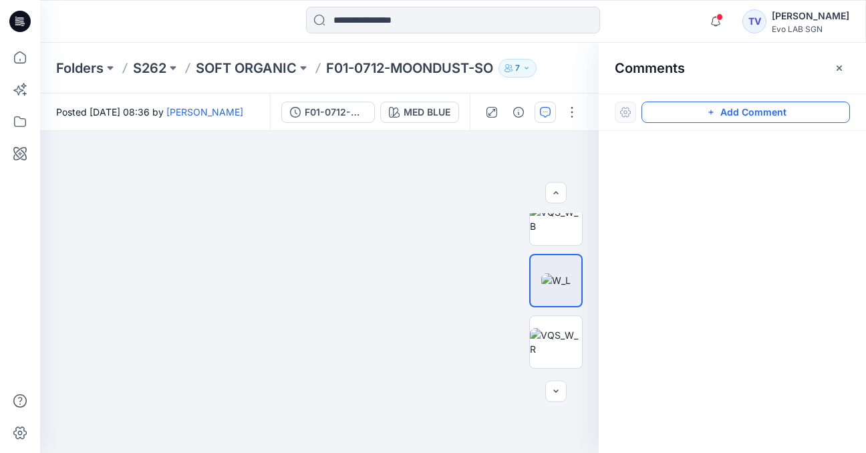
click at [738, 114] on button "Add Comment" at bounding box center [745, 112] width 208 height 21
click at [327, 360] on div "1" at bounding box center [319, 292] width 558 height 322
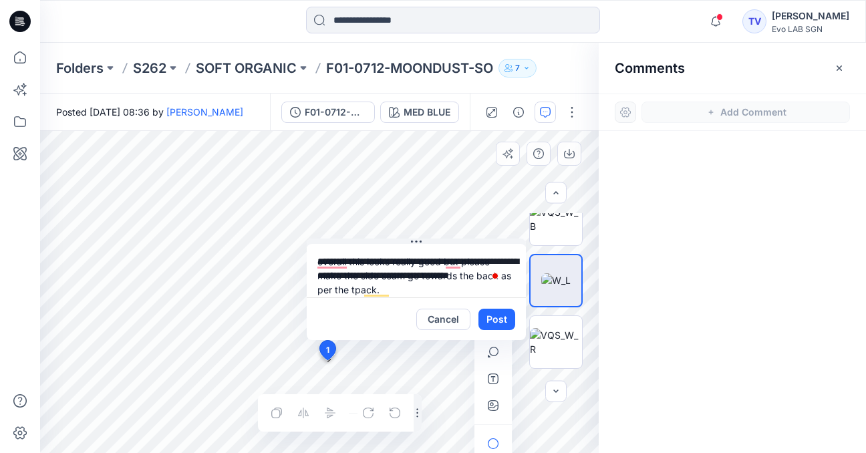
scroll to position [12, 0]
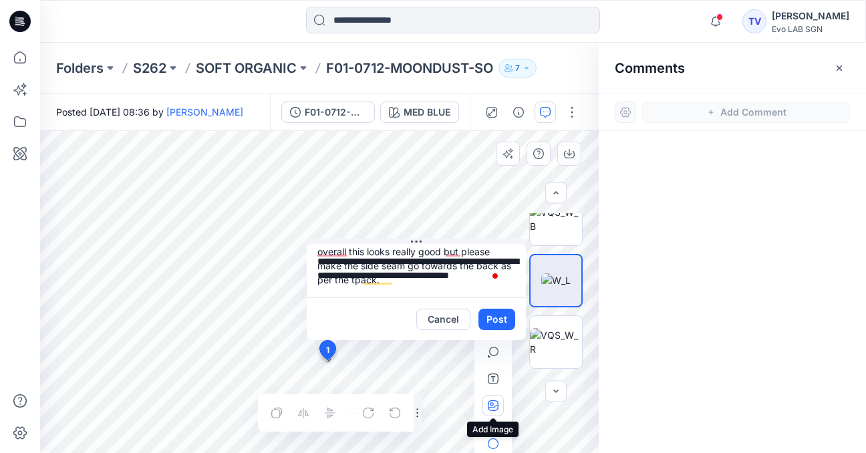
type textarea "**********"
click at [495, 401] on icon "button" at bounding box center [493, 405] width 11 height 11
type input"] "**********"
click at [500, 323] on button "Post" at bounding box center [496, 319] width 37 height 21
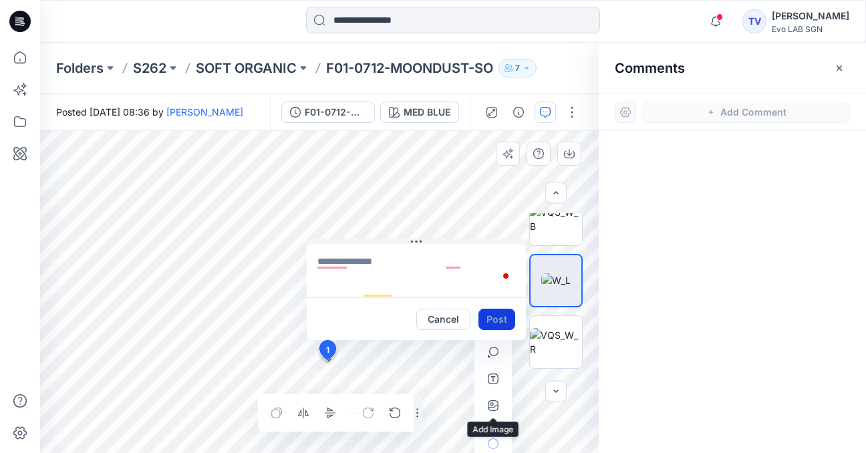
scroll to position [0, 0]
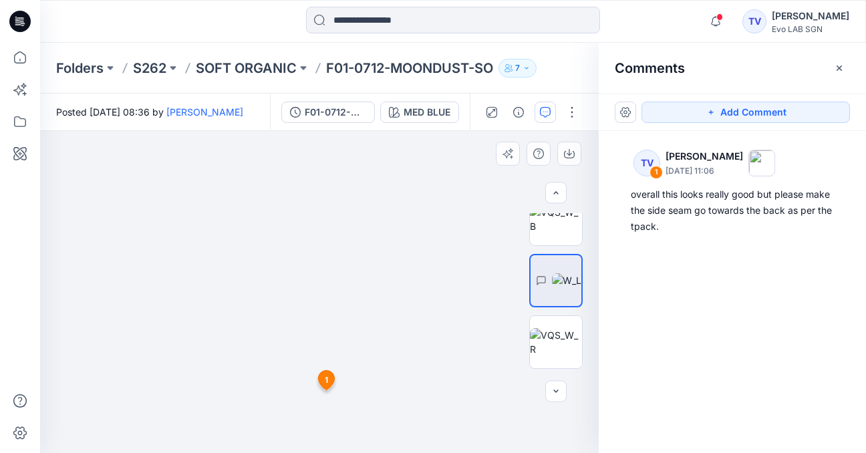
drag, startPoint x: 327, startPoint y: 353, endPoint x: 325, endPoint y: 380, distance: 27.4
click at [325, 380] on span "1" at bounding box center [326, 380] width 3 height 12
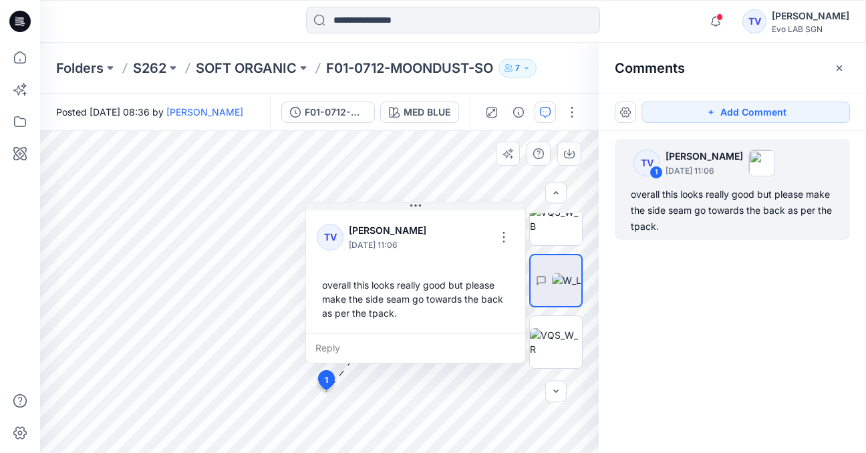
click at [403, 313] on div "overall this looks really good but please make the side seam go towards the bac…" at bounding box center [416, 299] width 198 height 53
click at [399, 315] on div "overall this looks really good but please make the side seam go towards the bac…" at bounding box center [416, 299] width 198 height 53
click at [506, 300] on div "overall this looks really good but please make the side seam go towards the bac…" at bounding box center [416, 299] width 198 height 53
click at [502, 299] on div "overall this looks really good but please make the side seam go towards the bac…" at bounding box center [416, 299] width 198 height 53
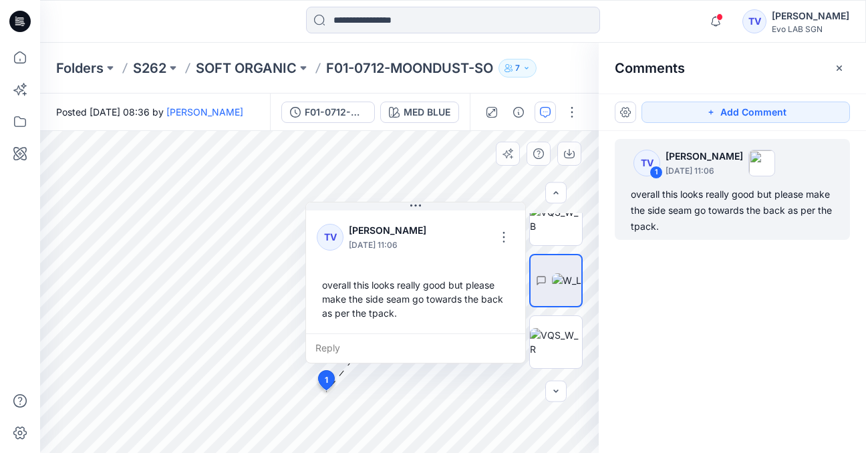
click at [502, 299] on div "overall this looks really good but please make the side seam go towards the bac…" at bounding box center [416, 299] width 198 height 53
click at [504, 236] on button "button" at bounding box center [503, 236] width 21 height 21
click at [497, 268] on p "Edit comment" at bounding box center [507, 268] width 60 height 14
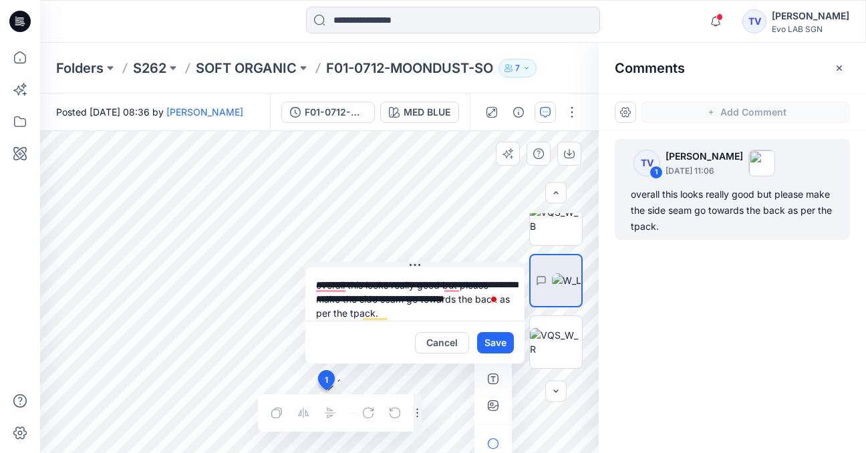
click at [504, 299] on textarea "**********" at bounding box center [414, 293] width 219 height 53
type textarea "**********"
click at [456, 318] on div "**********" at bounding box center [319, 292] width 558 height 322
click at [490, 344] on button "Save" at bounding box center [495, 342] width 37 height 21
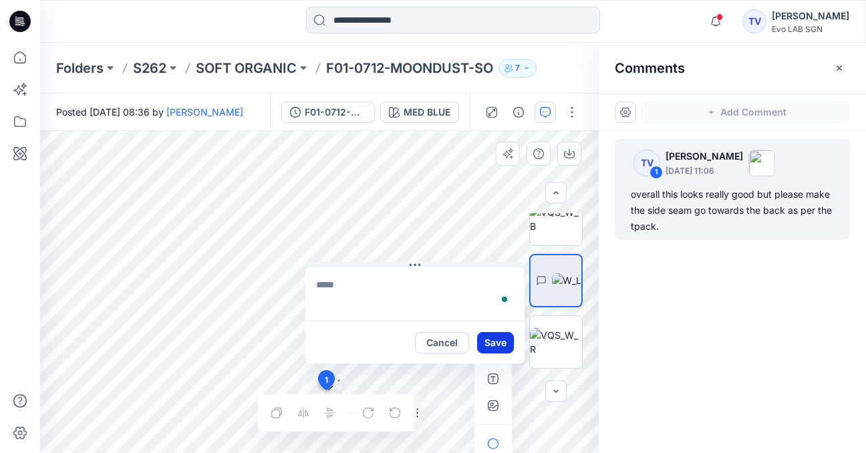
type textarea "**********"
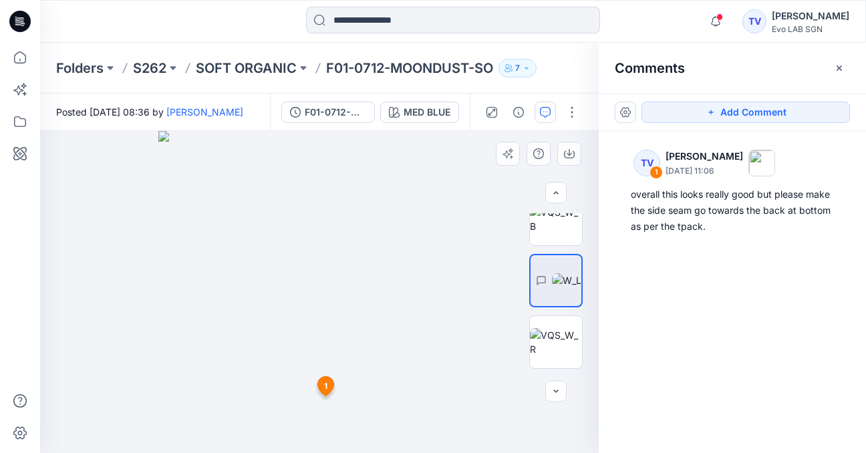
click at [325, 386] on span "1" at bounding box center [325, 386] width 3 height 12
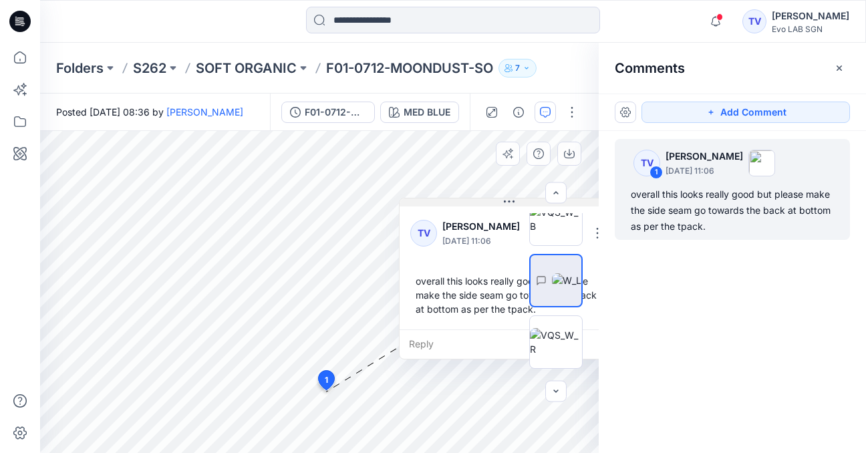
drag, startPoint x: 458, startPoint y: 268, endPoint x: 552, endPoint y: 204, distance: 113.4
click at [552, 204] on button at bounding box center [508, 202] width 219 height 8
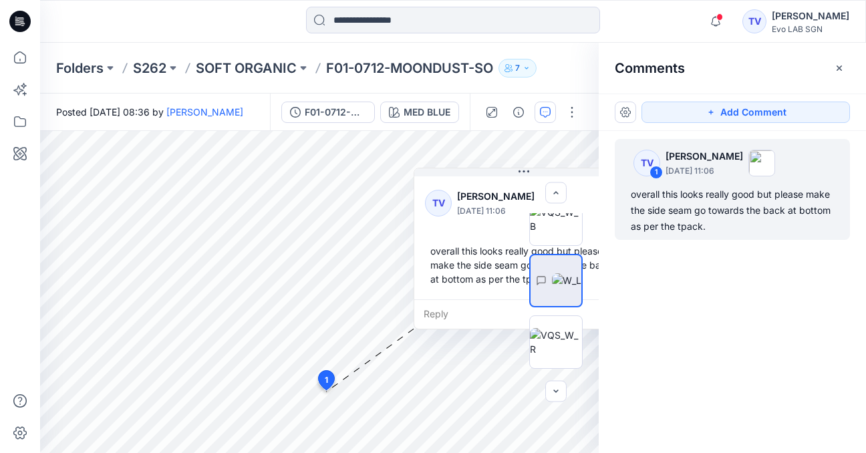
drag, startPoint x: 425, startPoint y: 217, endPoint x: 440, endPoint y: 187, distance: 33.5
click at [440, 187] on div "TV [PERSON_NAME] [DATE] 11:06" at bounding box center [510, 202] width 171 height 37
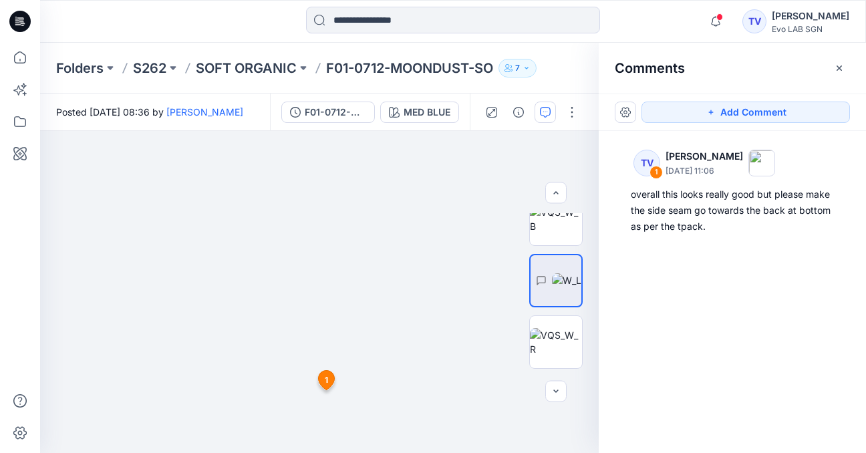
click at [326, 382] on span "1" at bounding box center [326, 380] width 3 height 12
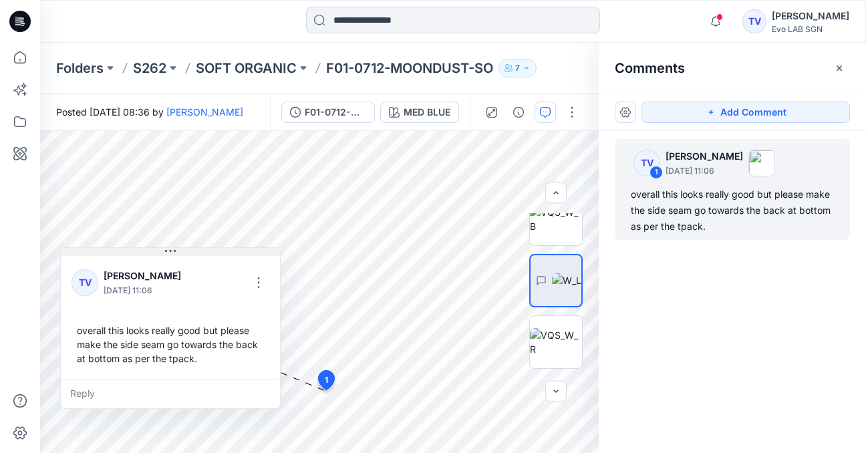
drag, startPoint x: 411, startPoint y: 266, endPoint x: 166, endPoint y: 250, distance: 245.6
click at [166, 250] on icon at bounding box center [170, 251] width 11 height 2
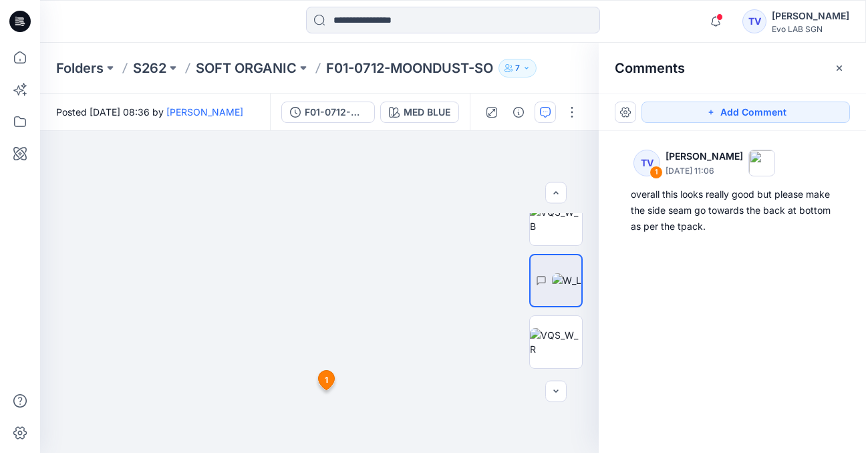
click at [329, 378] on icon at bounding box center [327, 380] width 16 height 19
click at [623, 114] on button "button" at bounding box center [625, 112] width 21 height 21
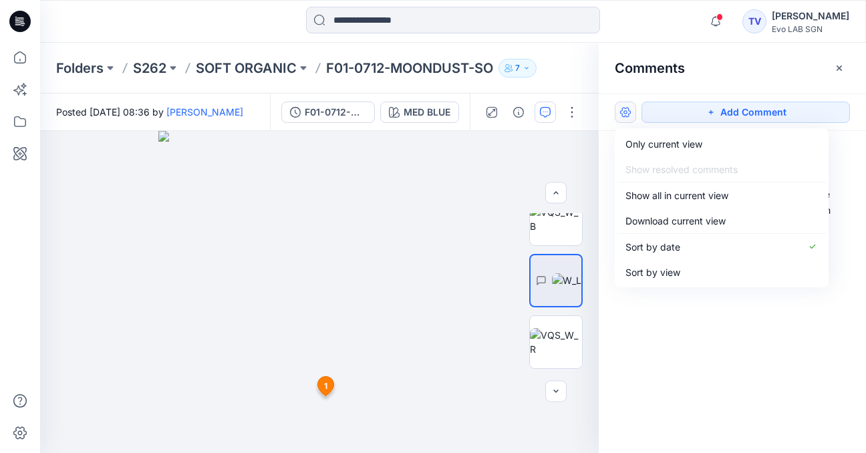
click at [623, 114] on button "button" at bounding box center [625, 112] width 21 height 21
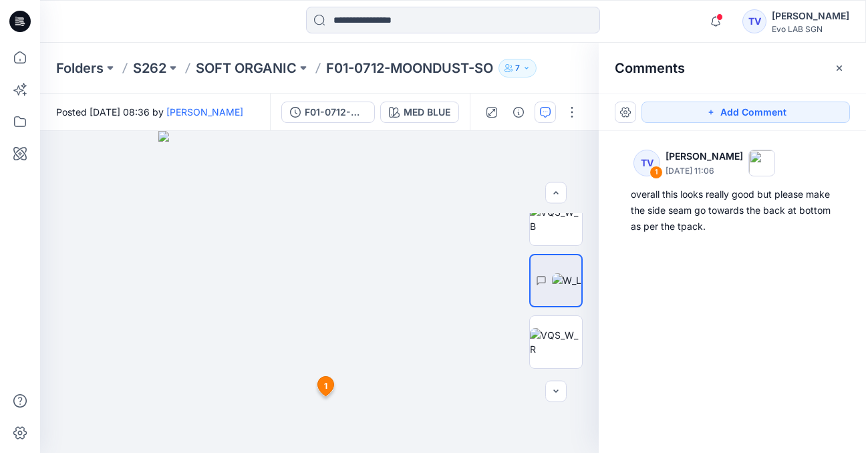
click at [680, 316] on div "TV 1 [PERSON_NAME] [DATE] 11:06 overall this looks really good but please make …" at bounding box center [731, 267] width 267 height 273
click at [760, 115] on button "Add Comment" at bounding box center [745, 112] width 208 height 21
click at [395, 369] on div "2 1 TV [PERSON_NAME] [DATE] 11:06 overall this looks really good but please mak…" at bounding box center [319, 292] width 558 height 322
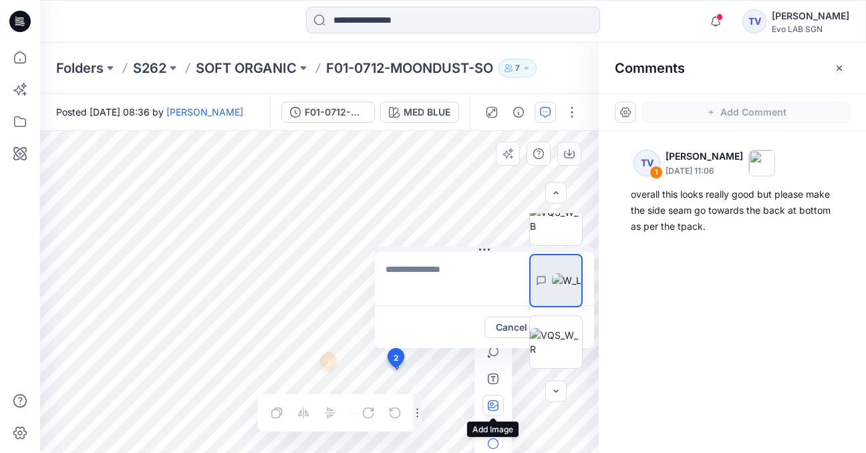
click at [495, 405] on icon "button" at bounding box center [493, 405] width 11 height 11
type input"] "**********"
click at [395, 251] on div "2 Cancel Post 1 TV [PERSON_NAME] [DATE] 11:06 overall this looks really good bu…" at bounding box center [319, 292] width 558 height 322
drag, startPoint x: 500, startPoint y: 277, endPoint x: 402, endPoint y: 329, distance: 110.8
click at [402, 329] on div "see photo ********* Cancel Post" at bounding box center [484, 300] width 219 height 96
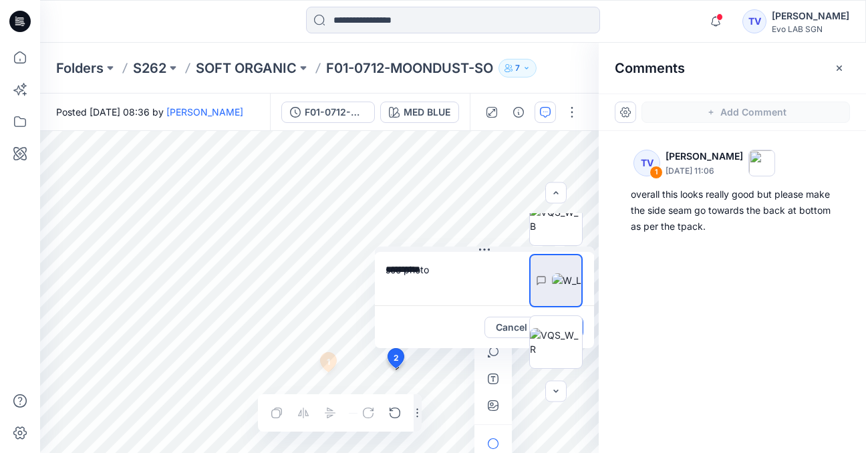
type textarea "*********"
click at [401, 236] on div "2 see photo ********* Cancel Post 1 TV [PERSON_NAME] [DATE] 11:06 overall this …" at bounding box center [319, 292] width 558 height 322
click at [443, 303] on textarea "*********" at bounding box center [484, 278] width 219 height 53
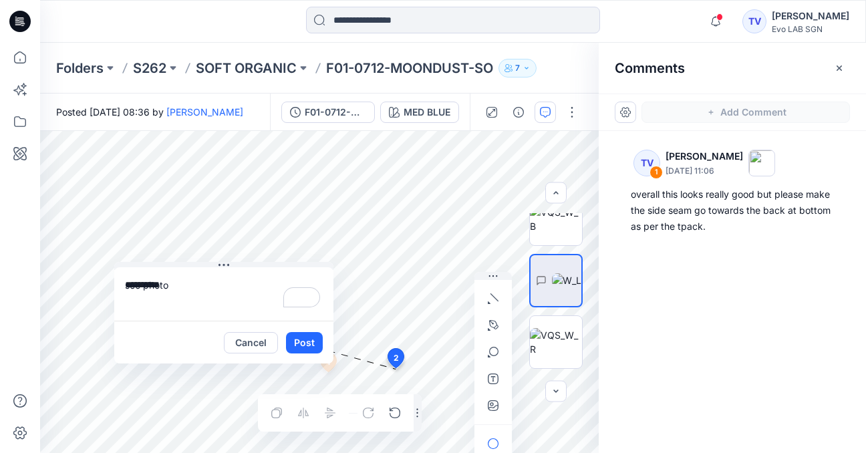
drag, startPoint x: 501, startPoint y: 345, endPoint x: 240, endPoint y: 357, distance: 261.4
click at [240, 357] on div "Cancel Post" at bounding box center [223, 342] width 219 height 43
click at [311, 337] on button "Post" at bounding box center [304, 338] width 37 height 21
